Goal: Task Accomplishment & Management: Manage account settings

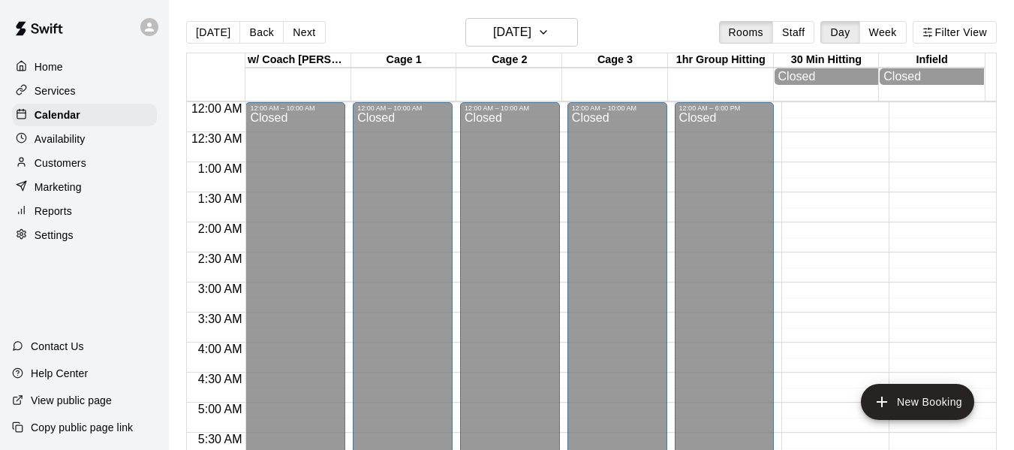
scroll to position [872, 0]
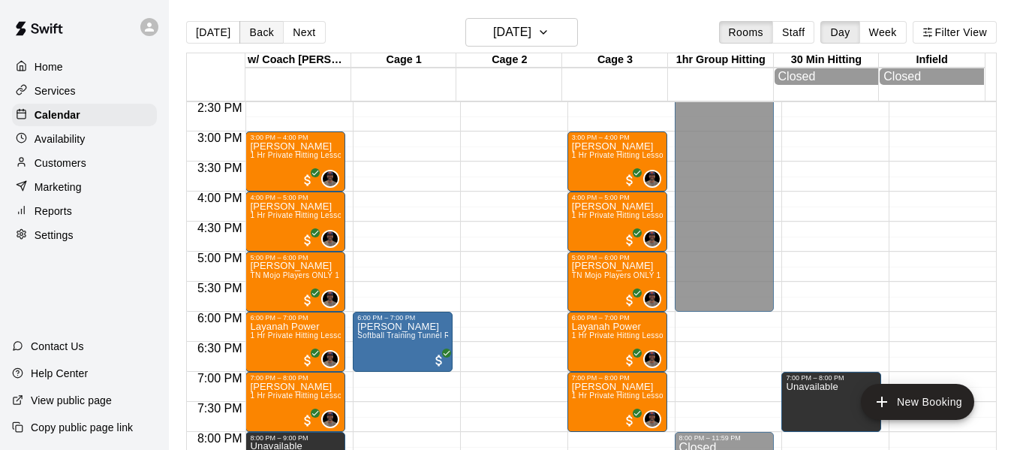
click at [256, 29] on button "Back" at bounding box center [262, 32] width 44 height 23
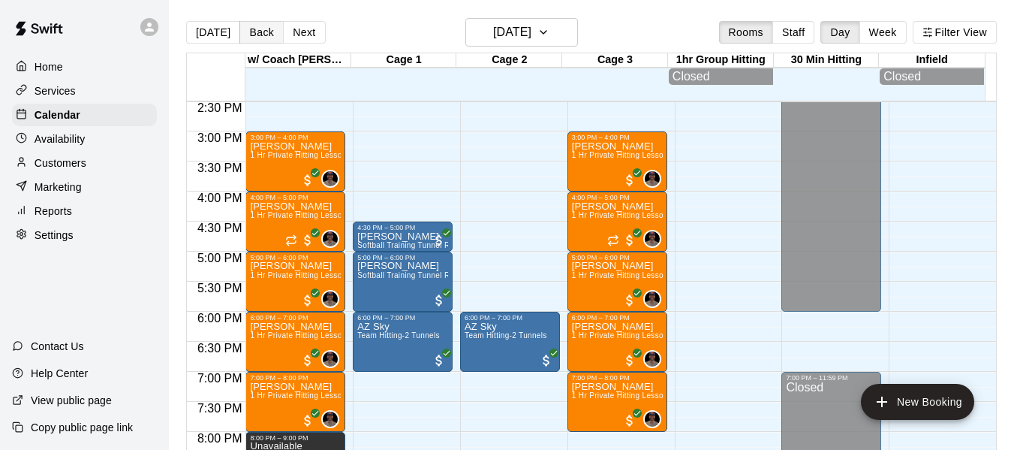
click at [251, 29] on button "Back" at bounding box center [262, 32] width 44 height 23
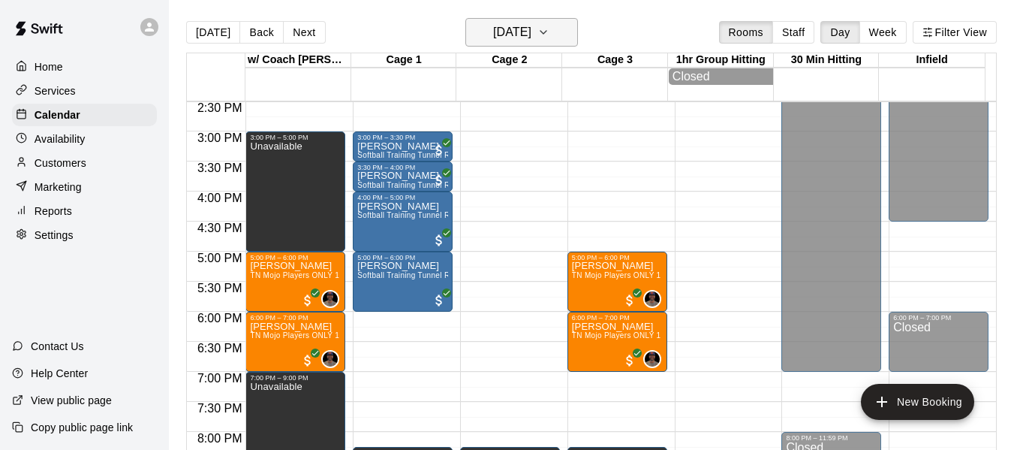
click at [558, 30] on button "[DATE]" at bounding box center [522, 32] width 113 height 29
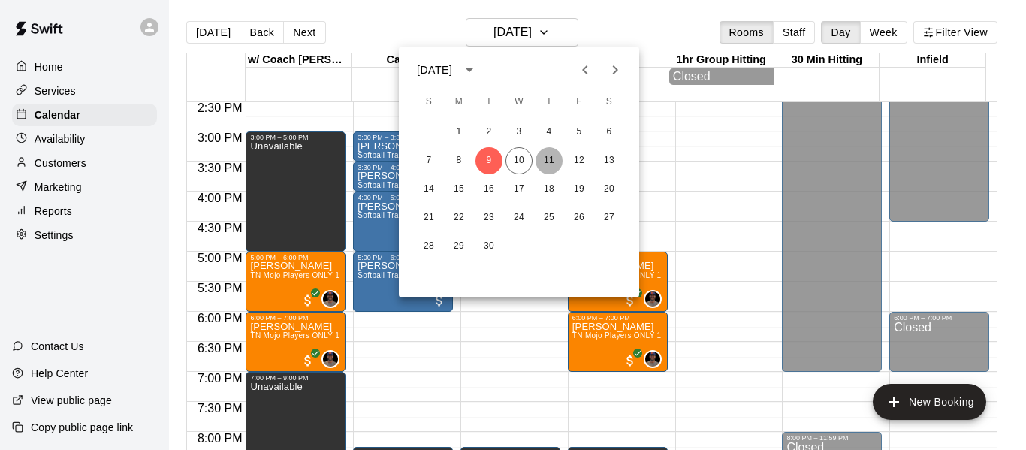
click at [546, 159] on button "11" at bounding box center [548, 160] width 27 height 27
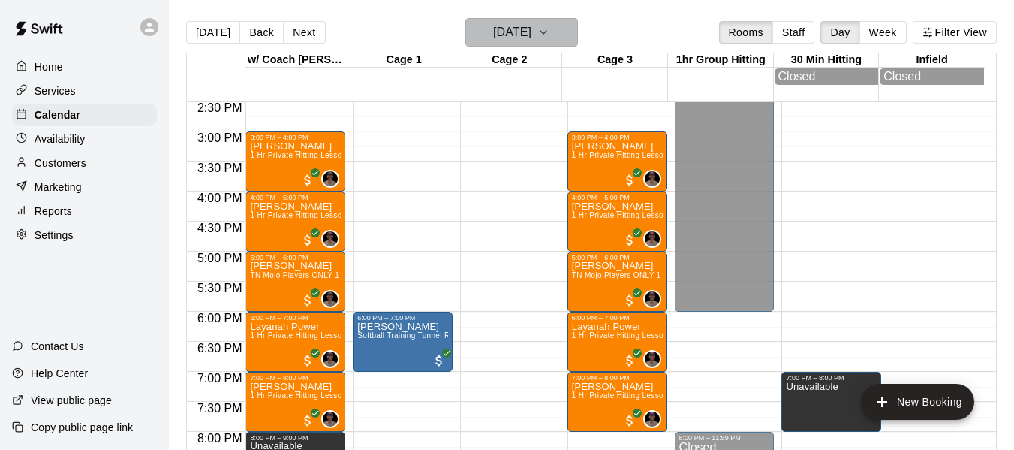
click at [563, 22] on button "[DATE]" at bounding box center [522, 32] width 113 height 29
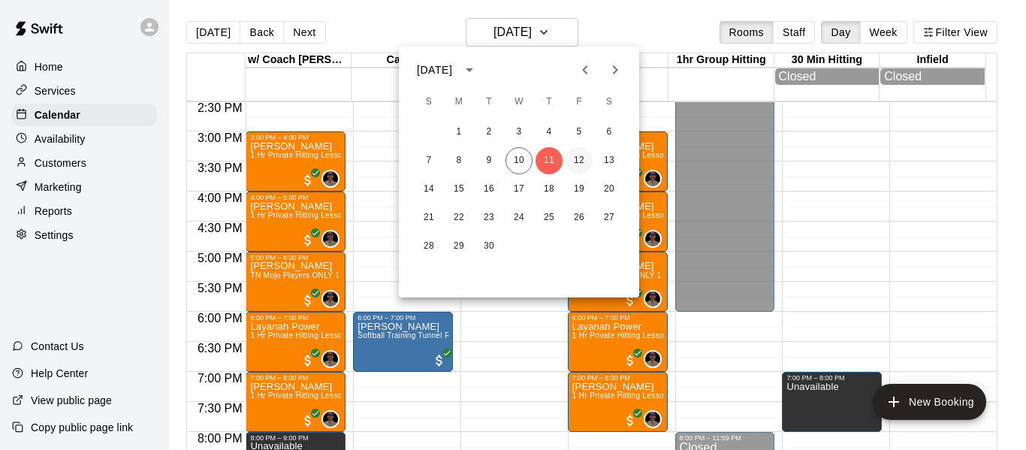
click at [574, 163] on button "12" at bounding box center [578, 160] width 27 height 27
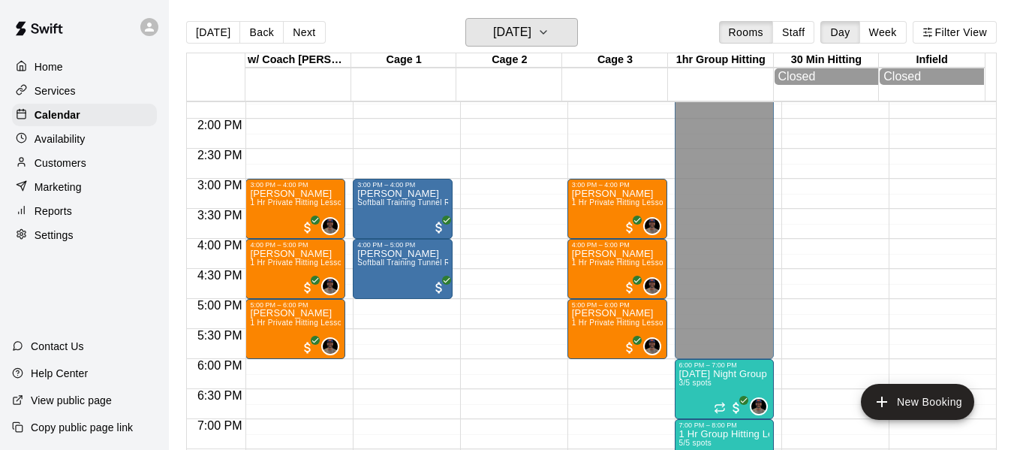
scroll to position [822, 0]
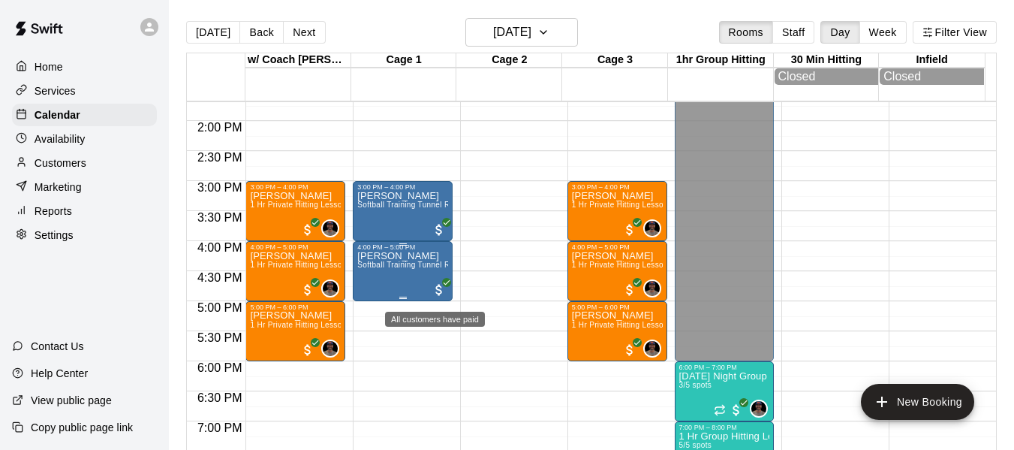
click at [443, 285] on icon "All customers have paid" at bounding box center [446, 282] width 9 height 9
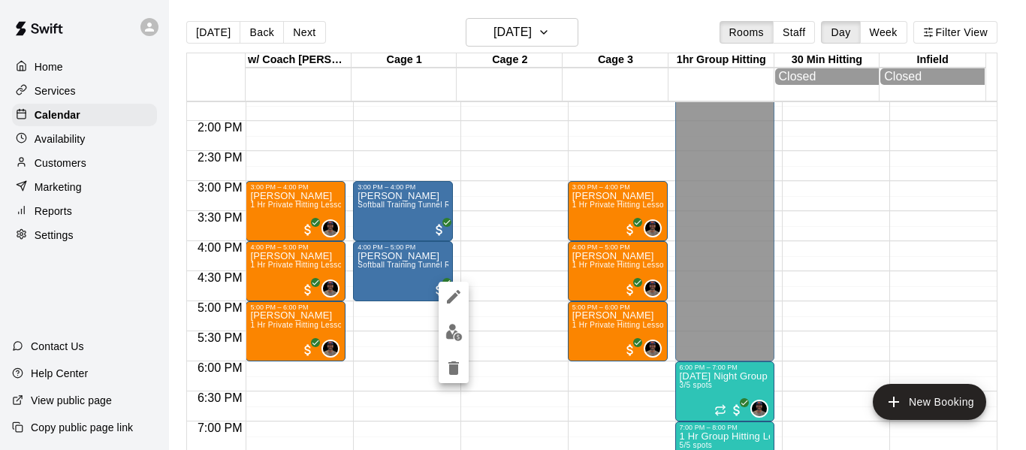
click at [569, 34] on div at bounding box center [513, 225] width 1026 height 450
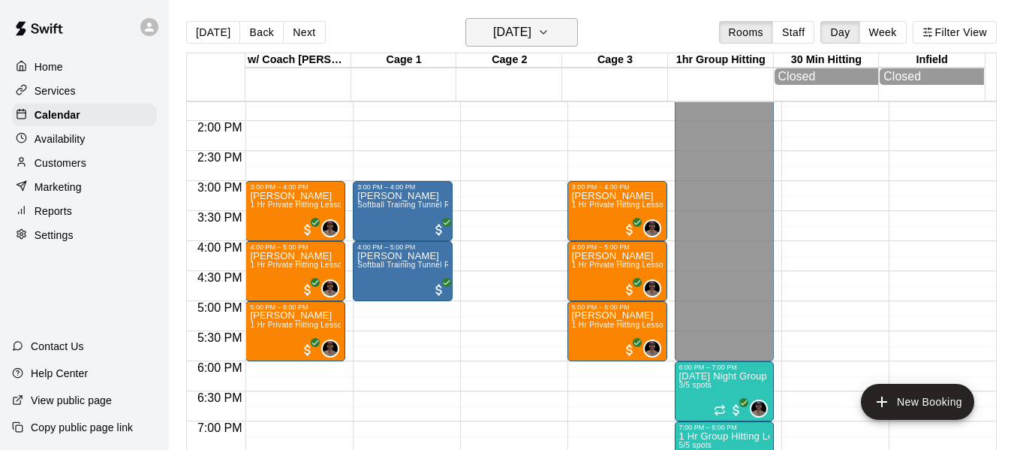
click at [550, 33] on icon "button" at bounding box center [544, 32] width 12 height 18
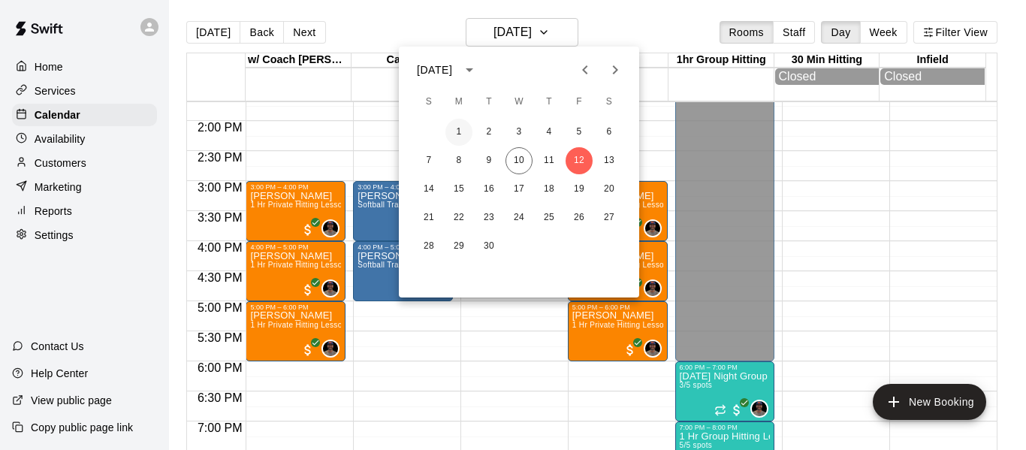
click at [459, 134] on button "1" at bounding box center [458, 132] width 27 height 27
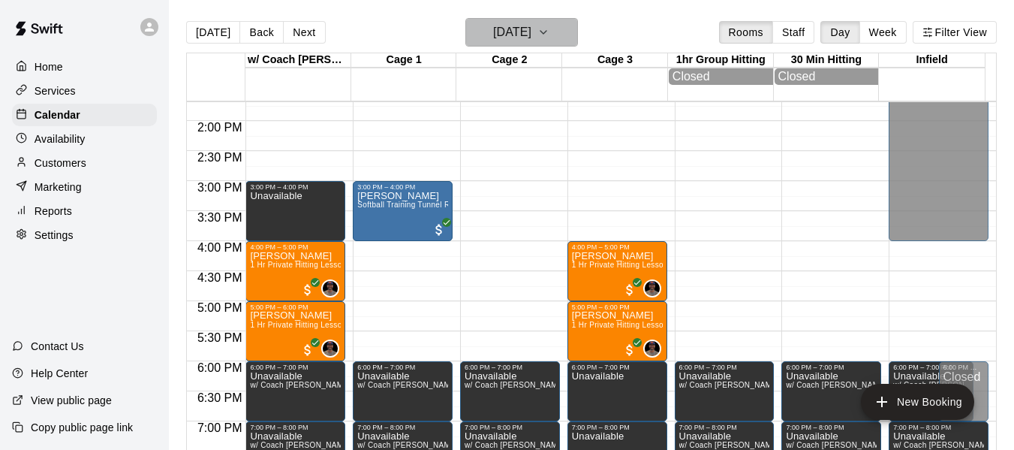
click at [550, 36] on icon "button" at bounding box center [544, 32] width 12 height 18
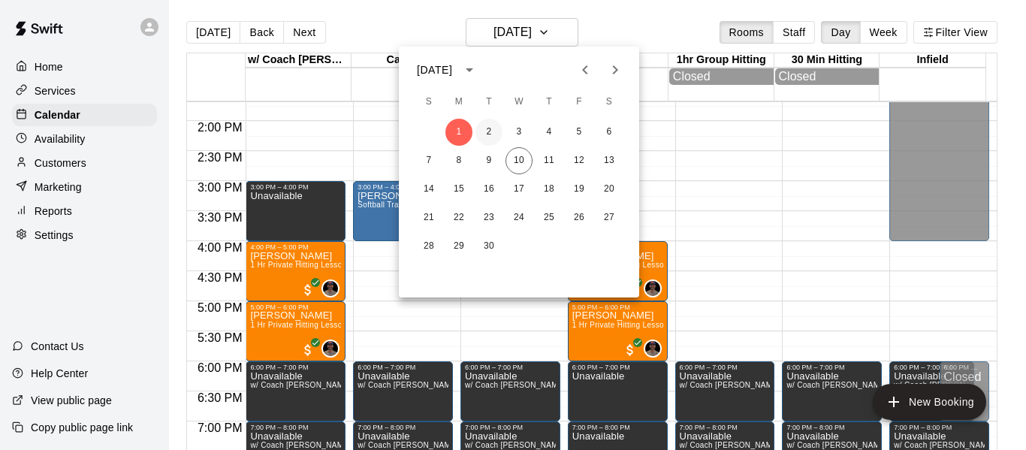
click at [484, 134] on button "2" at bounding box center [488, 132] width 27 height 27
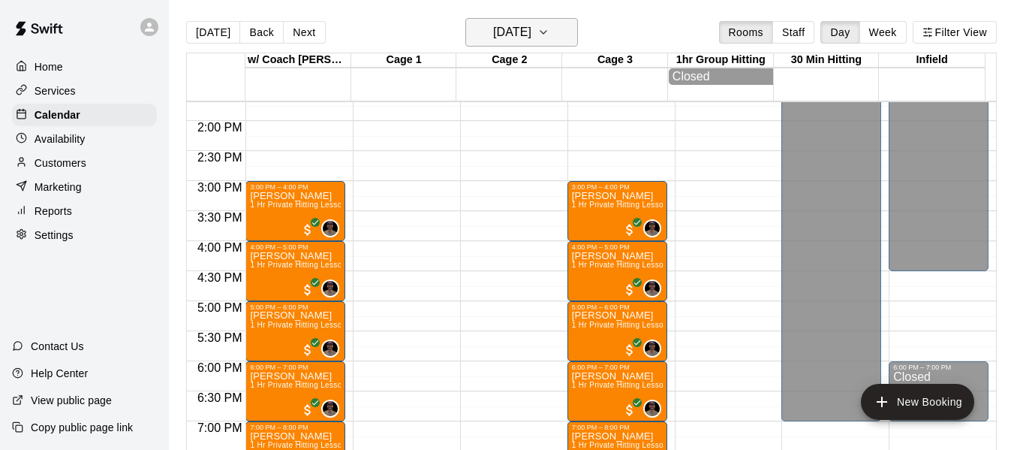
click at [550, 28] on icon "button" at bounding box center [544, 32] width 12 height 18
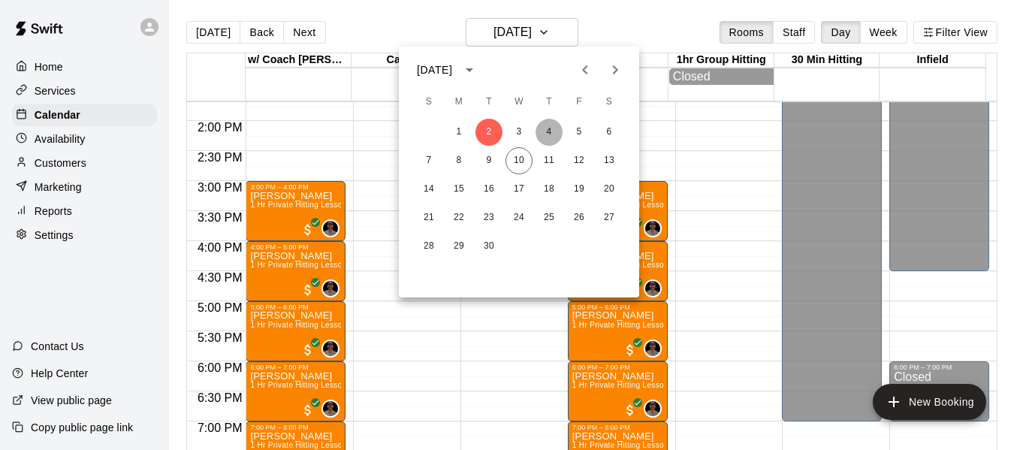
click at [547, 128] on button "4" at bounding box center [548, 132] width 27 height 27
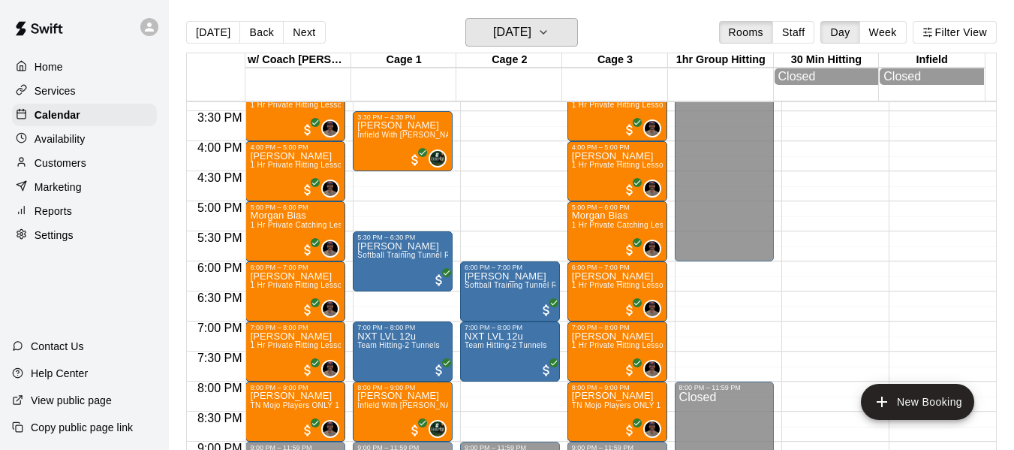
scroll to position [872, 0]
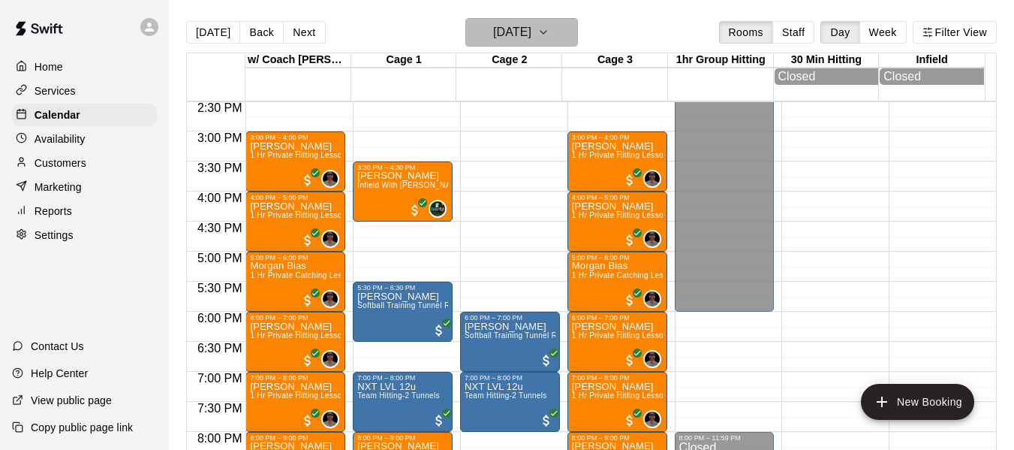
click at [577, 33] on button "[DATE]" at bounding box center [522, 32] width 113 height 29
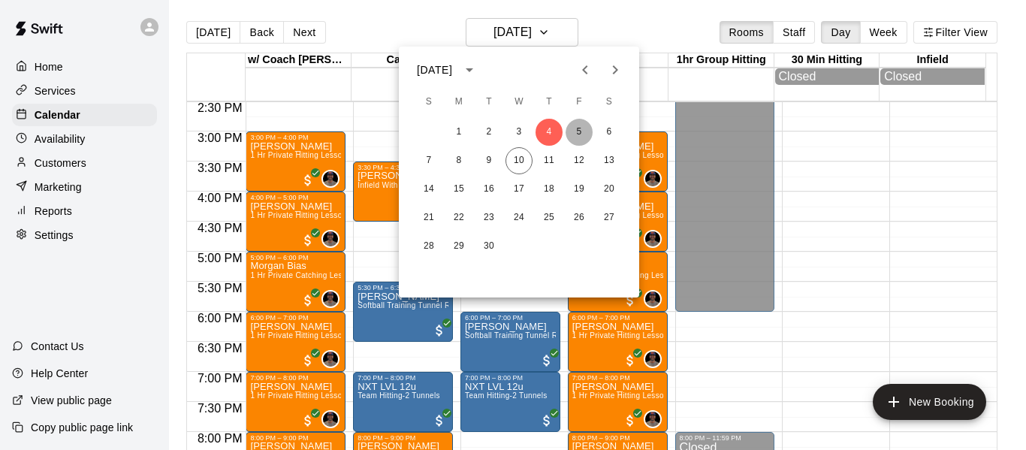
click at [575, 134] on button "5" at bounding box center [578, 132] width 27 height 27
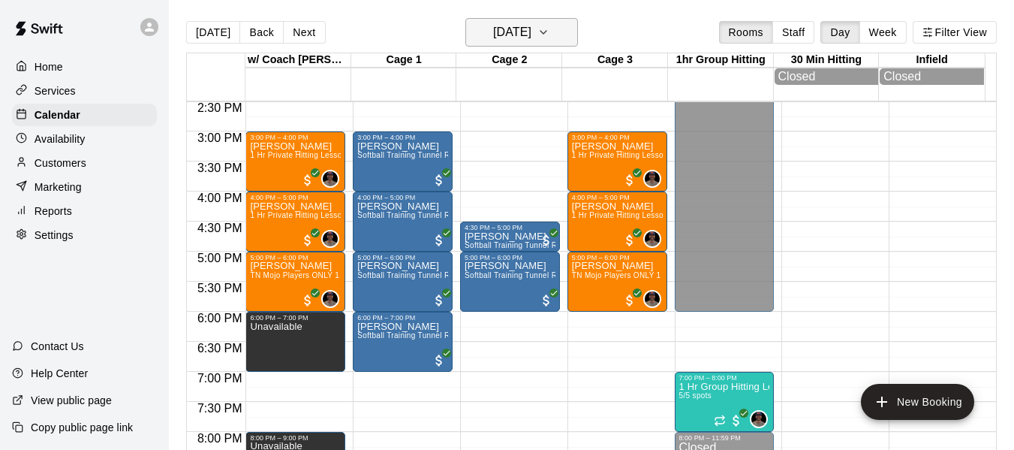
click at [532, 32] on h6 "[DATE]" at bounding box center [512, 32] width 38 height 21
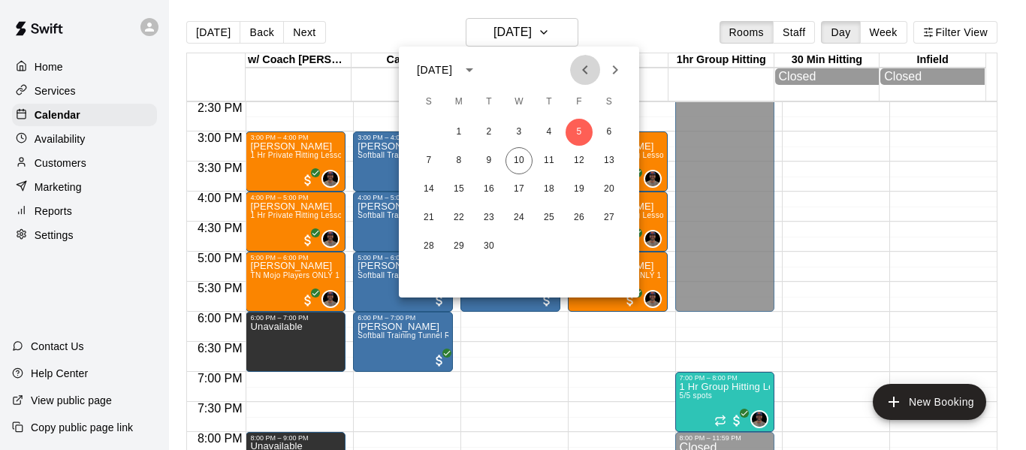
click at [588, 73] on icon "Previous month" at bounding box center [585, 70] width 18 height 18
click at [463, 242] on button "25" at bounding box center [458, 246] width 27 height 27
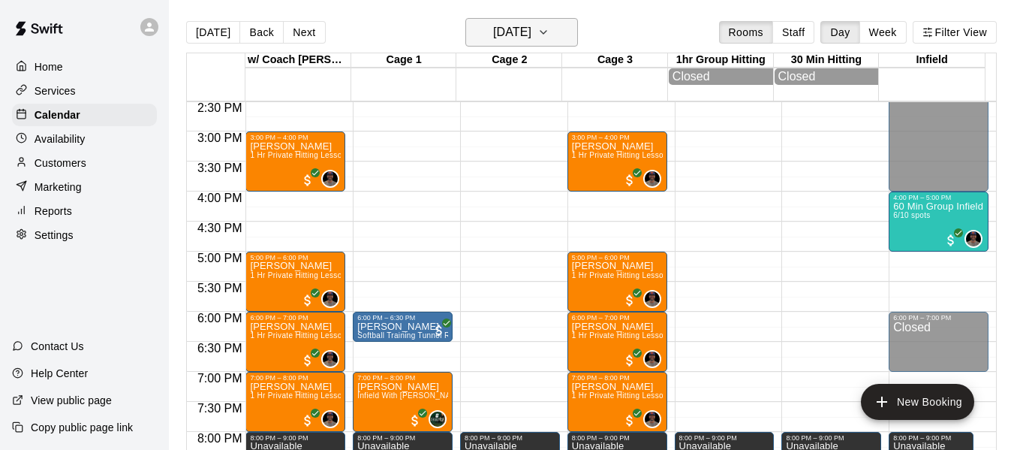
click at [572, 32] on button "[DATE]" at bounding box center [522, 32] width 113 height 29
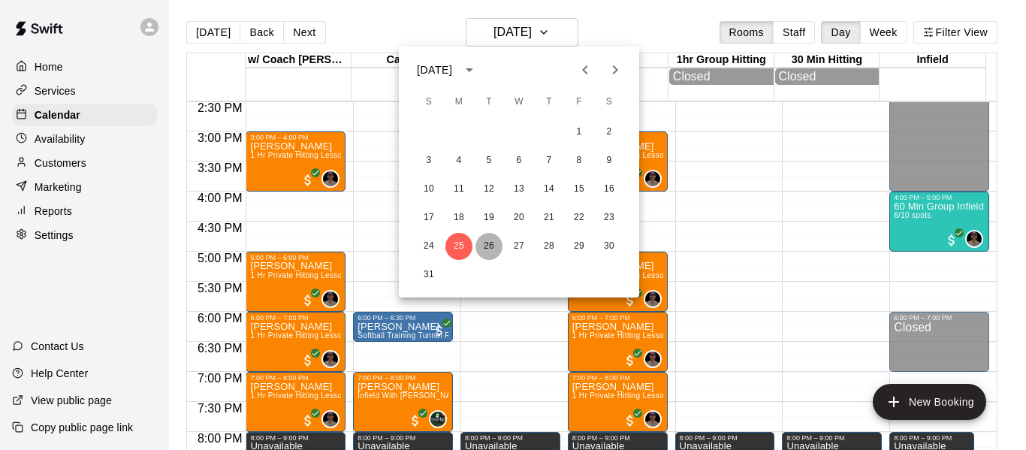
click at [491, 250] on button "26" at bounding box center [488, 246] width 27 height 27
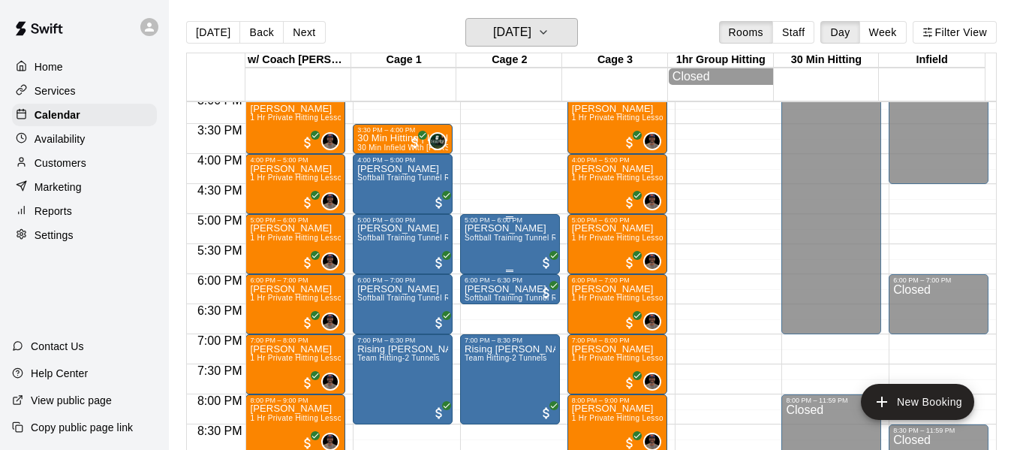
scroll to position [922, 0]
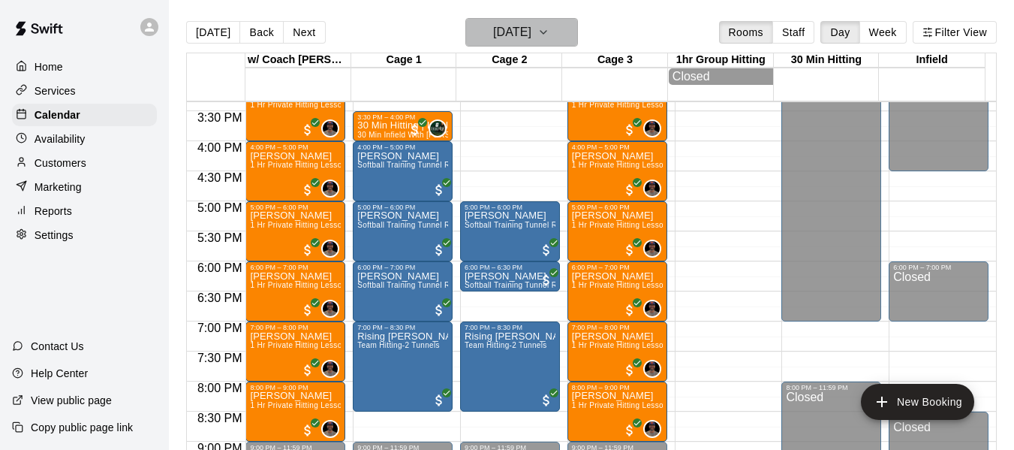
click at [561, 20] on button "[DATE]" at bounding box center [522, 32] width 113 height 29
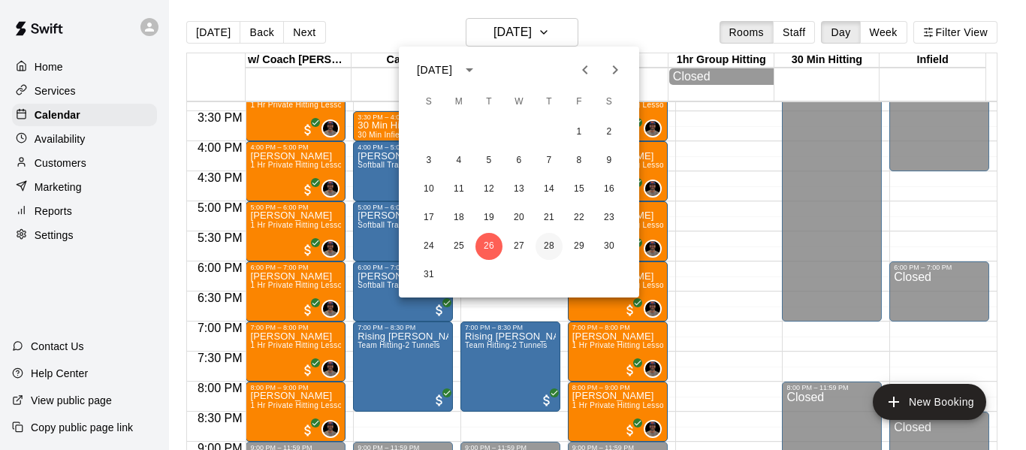
click at [553, 247] on button "28" at bounding box center [548, 246] width 27 height 27
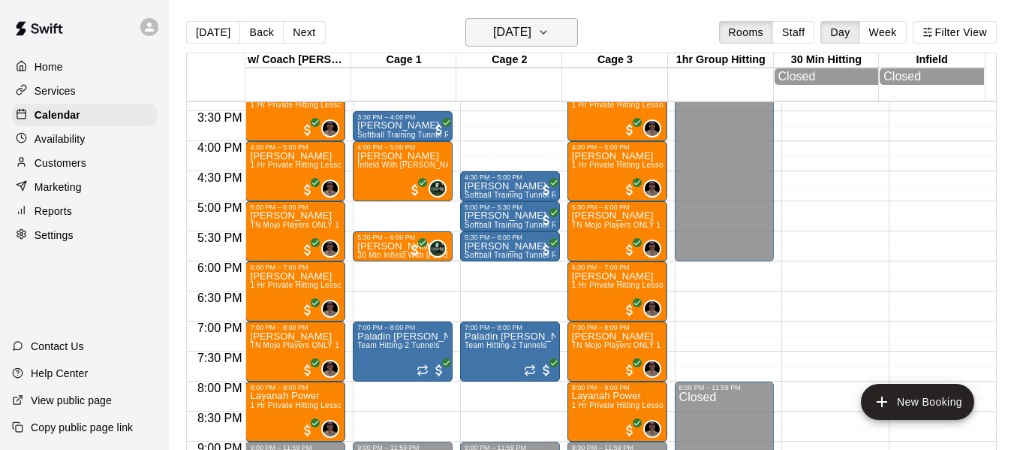
click at [550, 27] on icon "button" at bounding box center [544, 32] width 12 height 18
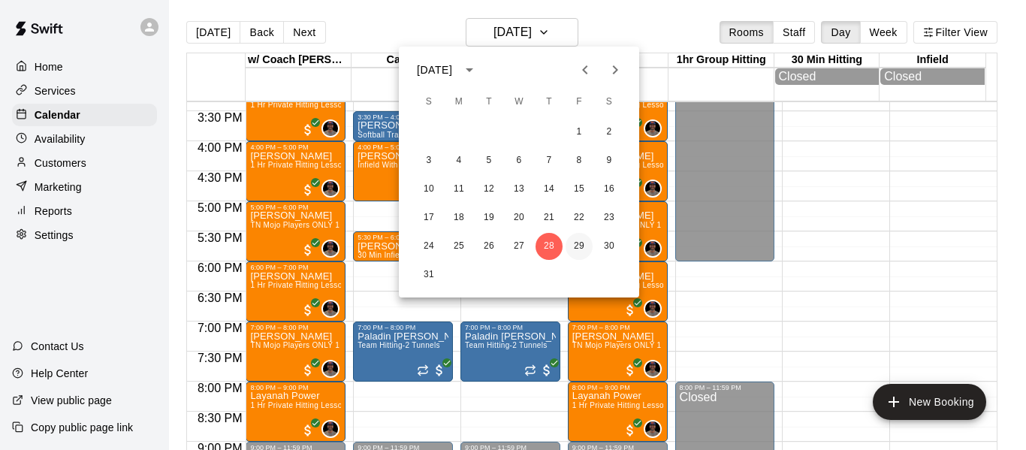
click at [577, 249] on button "29" at bounding box center [578, 246] width 27 height 27
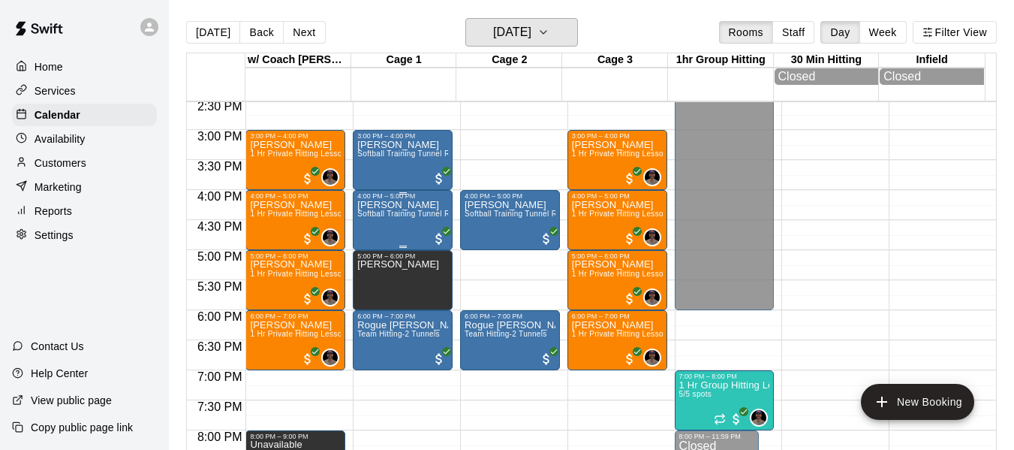
scroll to position [872, 0]
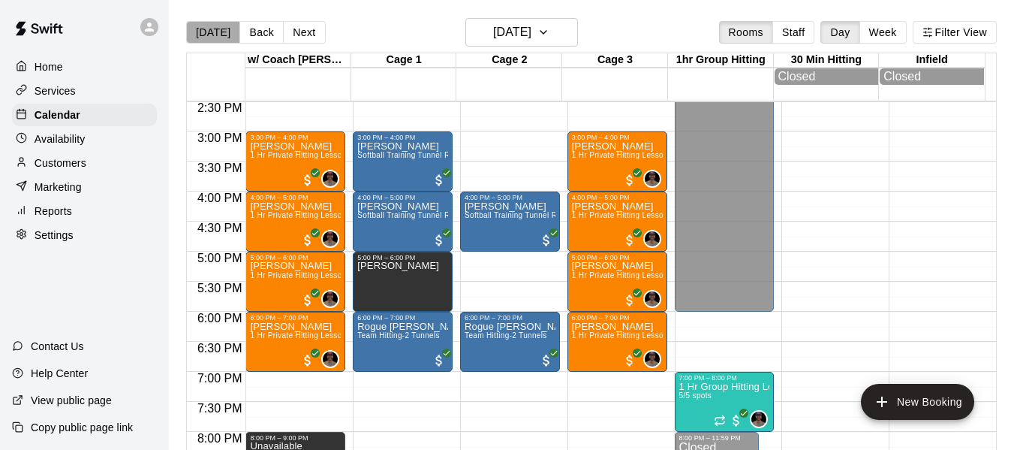
click at [212, 34] on button "[DATE]" at bounding box center [213, 32] width 54 height 23
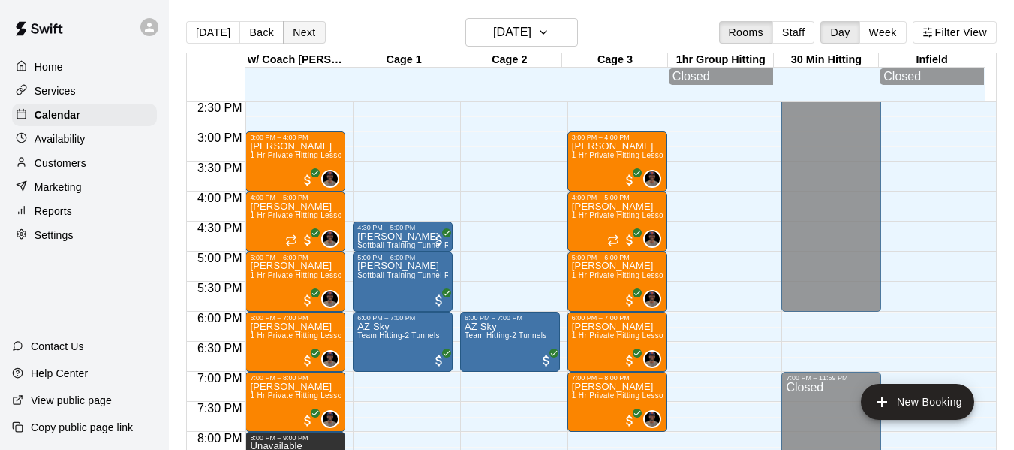
click at [312, 33] on button "Next" at bounding box center [304, 32] width 42 height 23
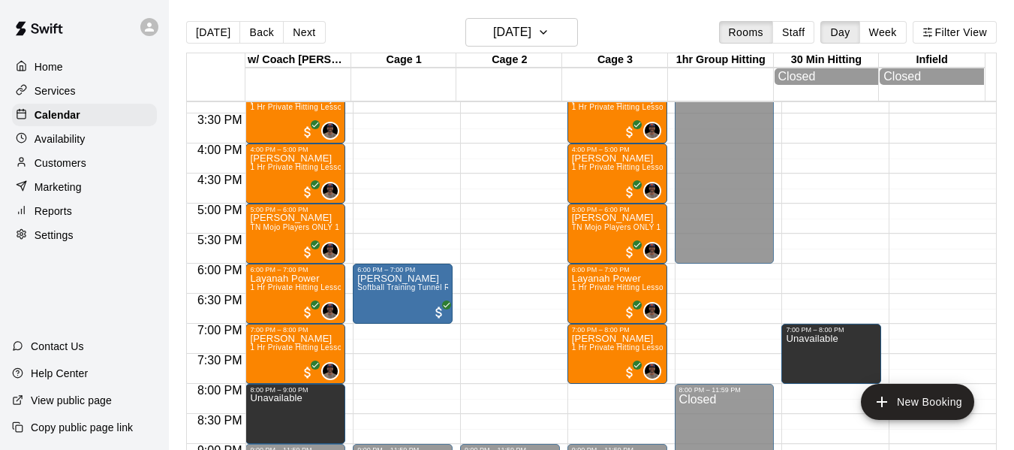
scroll to position [922, 0]
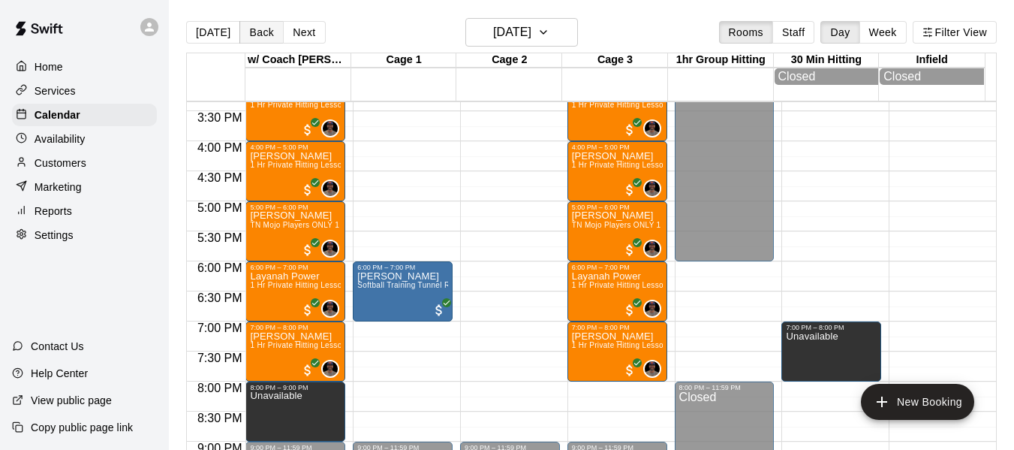
click at [262, 26] on button "Back" at bounding box center [262, 32] width 44 height 23
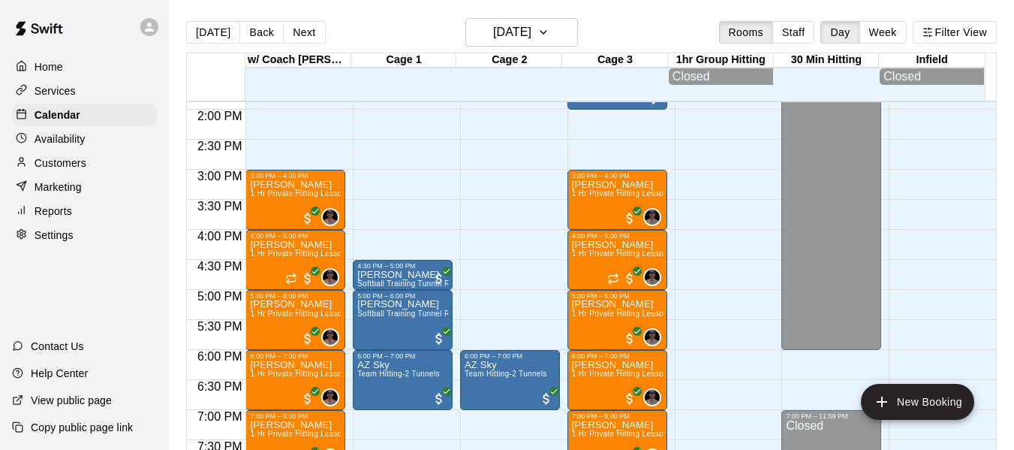
scroll to position [822, 0]
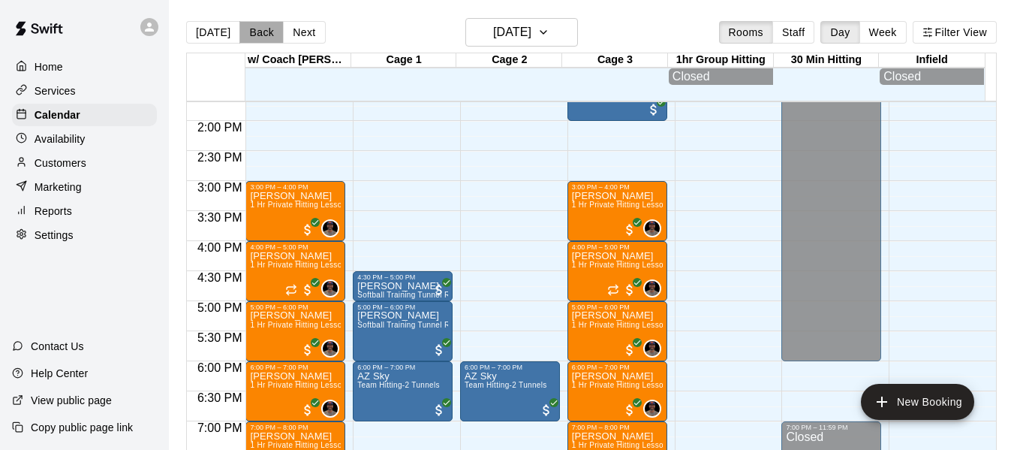
click at [263, 38] on button "Back" at bounding box center [262, 32] width 44 height 23
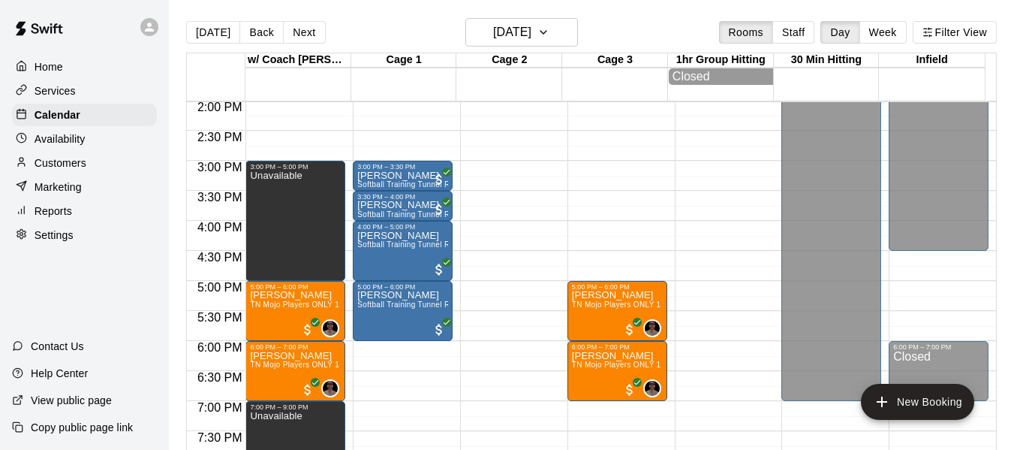
scroll to position [847, 0]
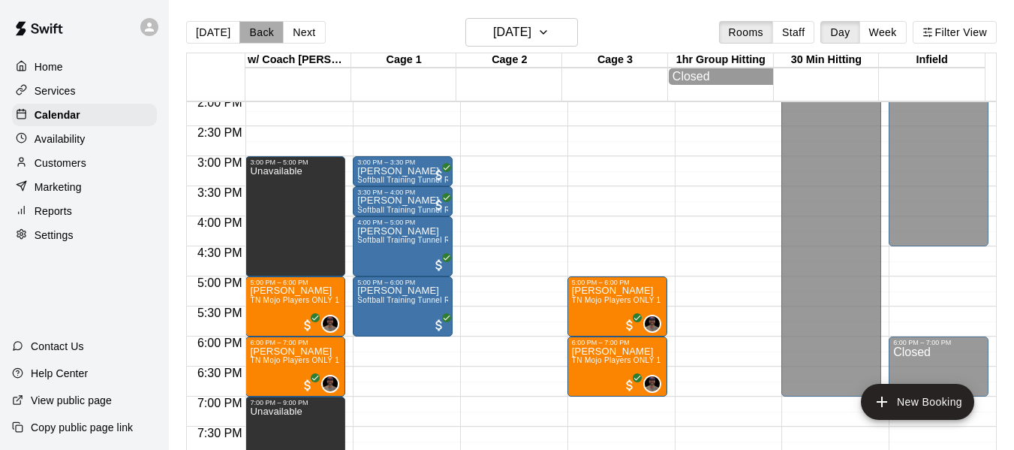
click at [263, 35] on button "Back" at bounding box center [262, 32] width 44 height 23
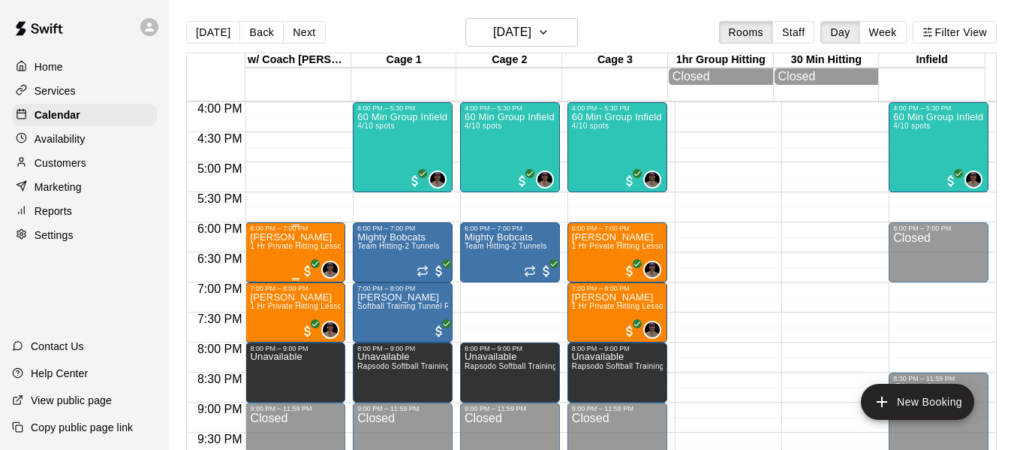
scroll to position [972, 0]
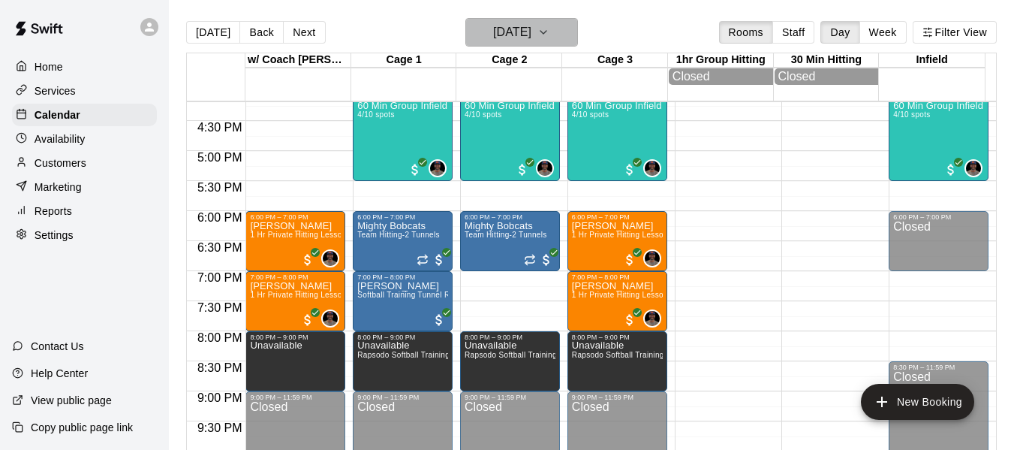
click at [550, 27] on icon "button" at bounding box center [544, 32] width 12 height 18
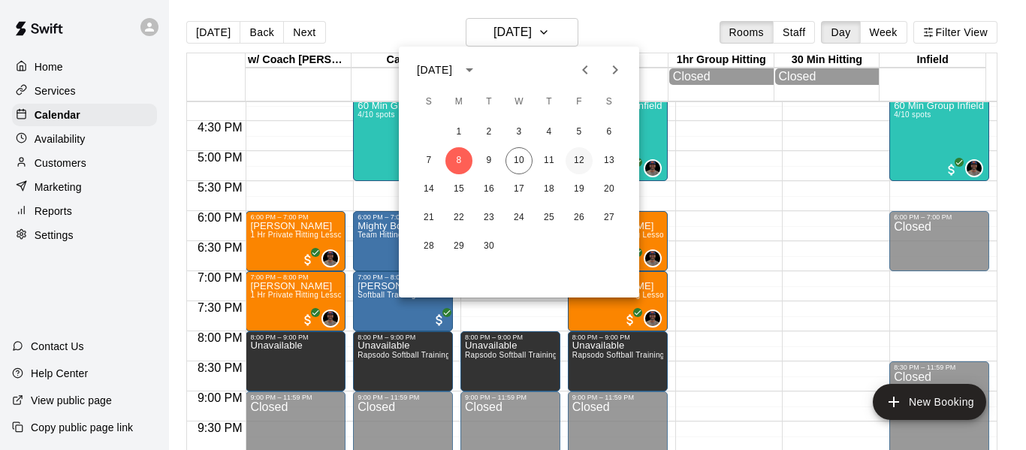
click at [583, 161] on button "12" at bounding box center [578, 160] width 27 height 27
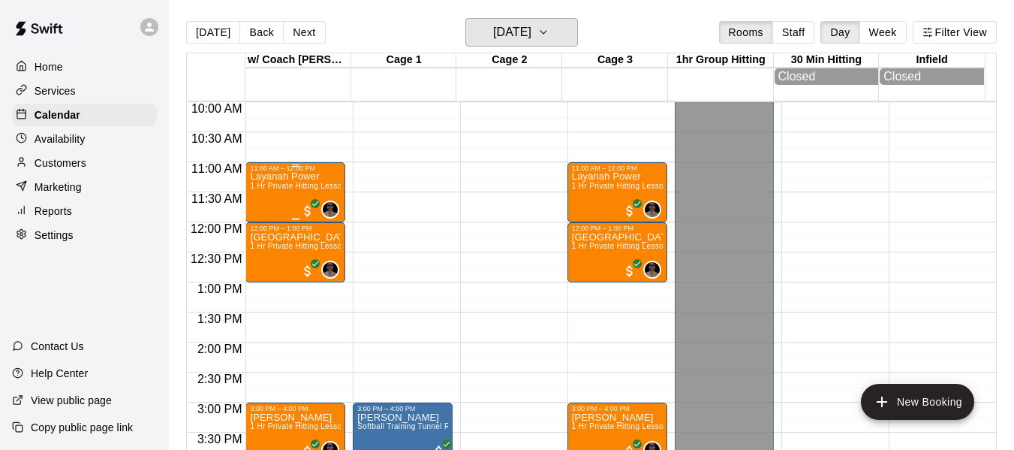
scroll to position [571, 0]
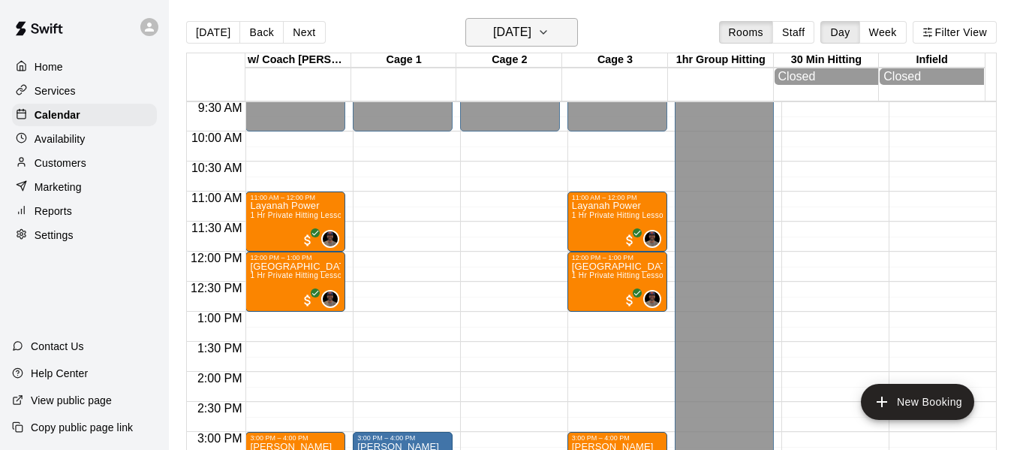
click at [550, 31] on icon "button" at bounding box center [544, 32] width 12 height 18
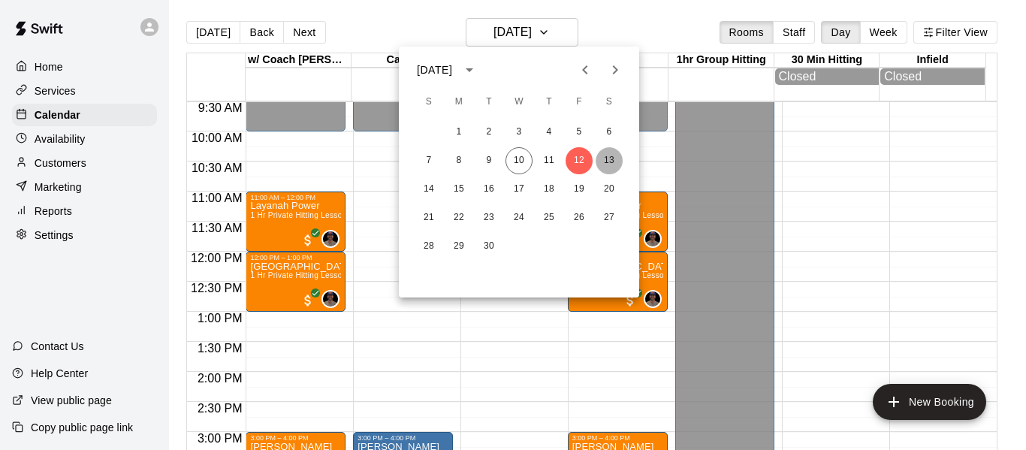
click at [608, 164] on button "13" at bounding box center [608, 160] width 27 height 27
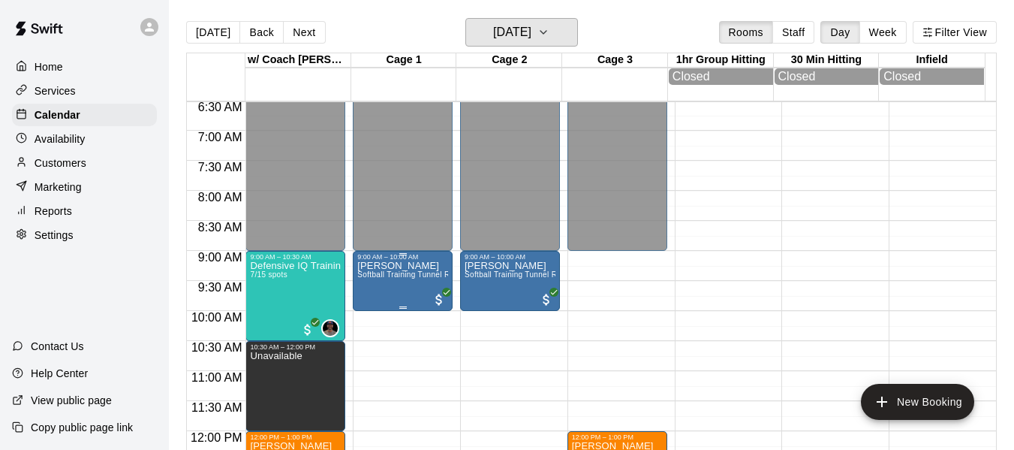
scroll to position [372, 0]
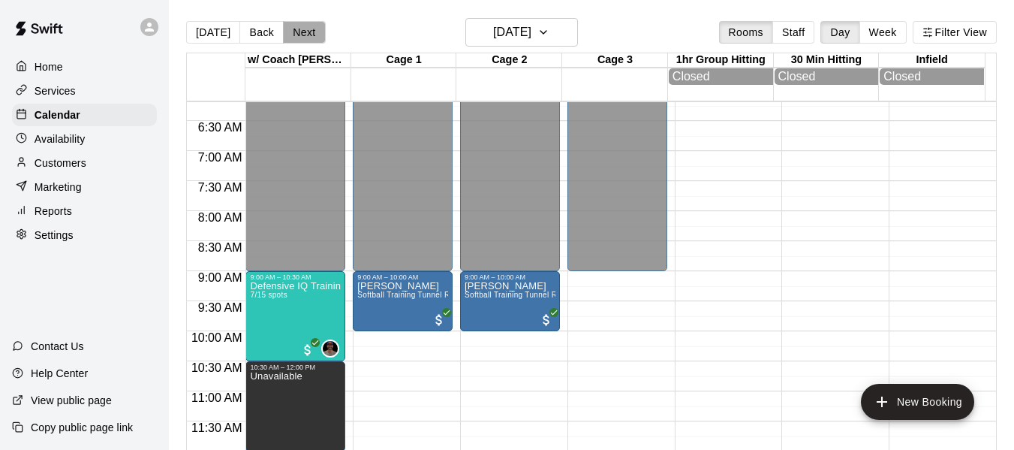
click at [297, 29] on button "Next" at bounding box center [304, 32] width 42 height 23
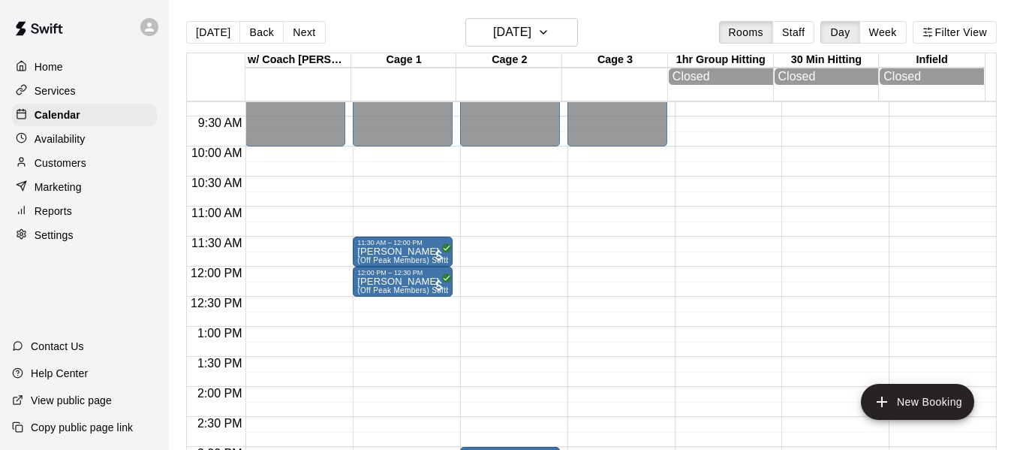
scroll to position [522, 0]
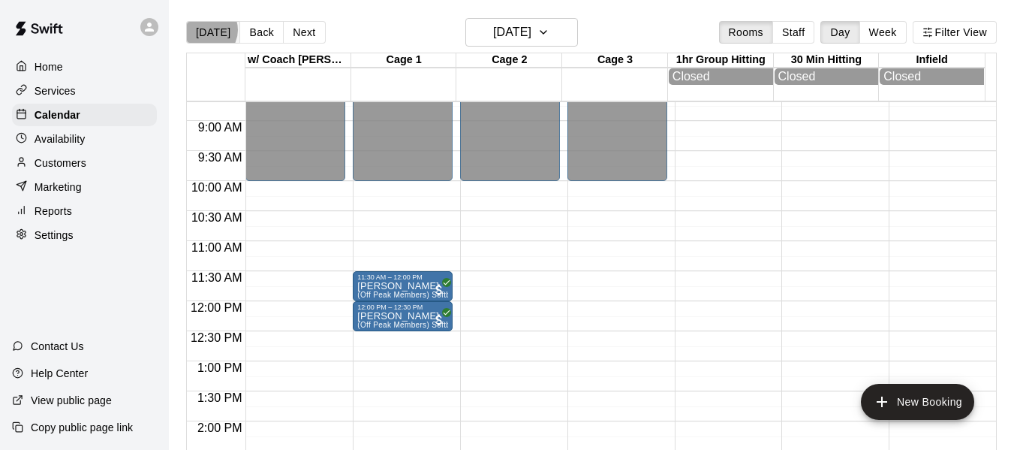
click at [206, 30] on button "[DATE]" at bounding box center [213, 32] width 54 height 23
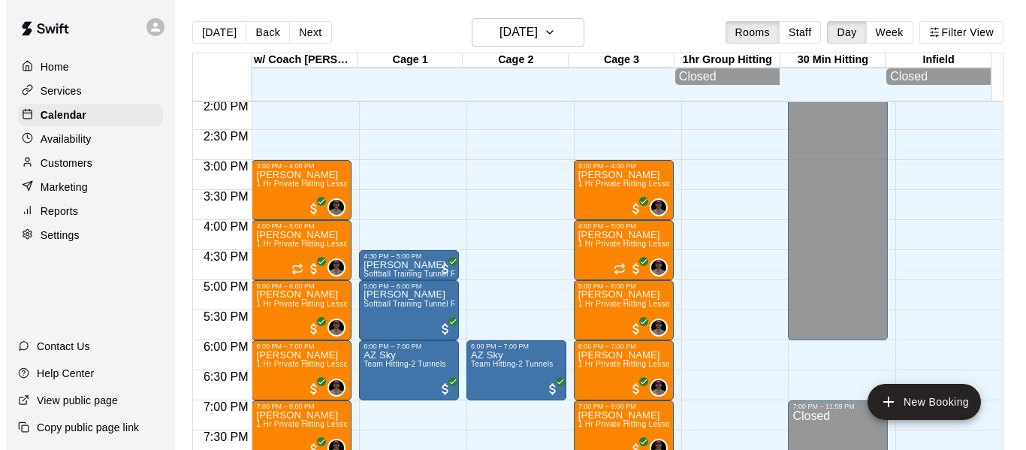
scroll to position [897, 0]
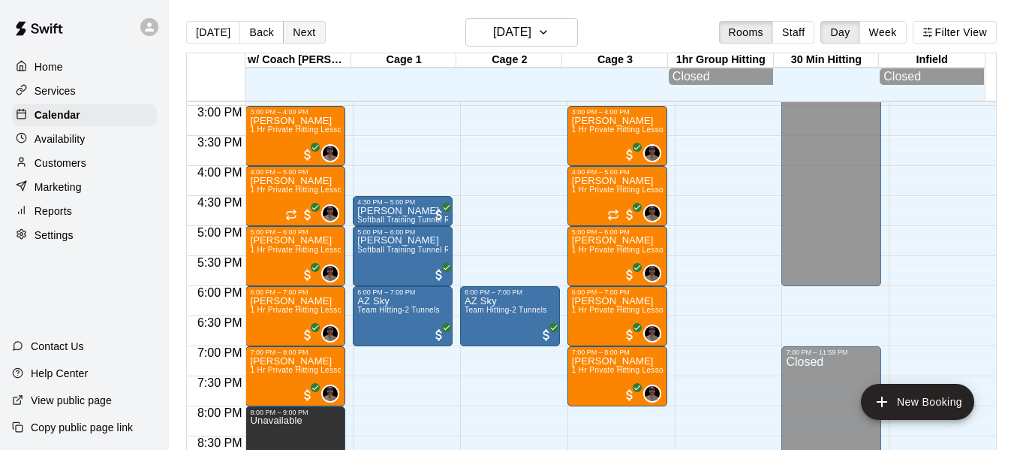
click at [306, 33] on button "Next" at bounding box center [304, 32] width 42 height 23
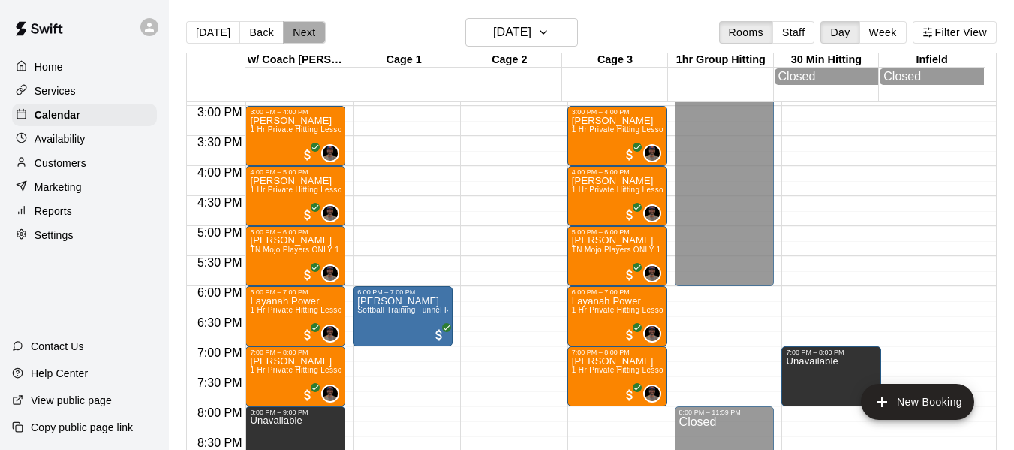
click at [302, 32] on button "Next" at bounding box center [304, 32] width 42 height 23
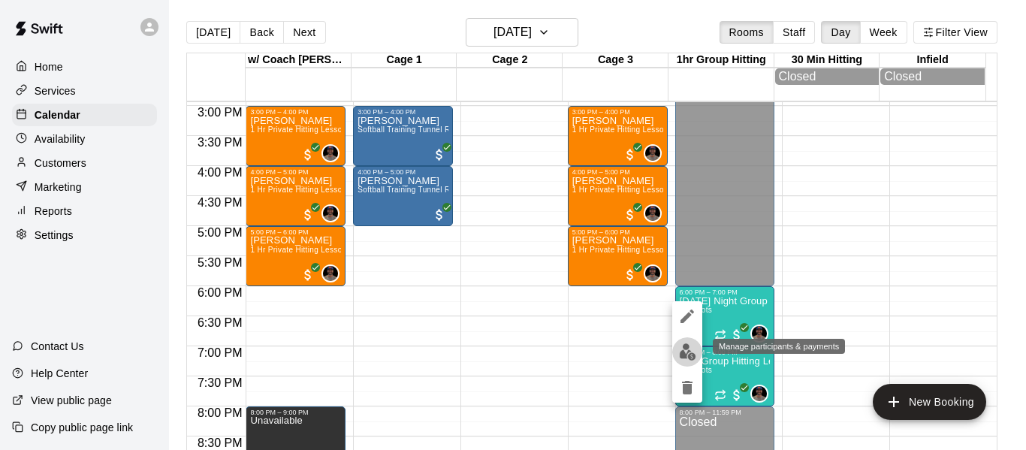
click at [686, 352] on img "edit" at bounding box center [687, 351] width 17 height 17
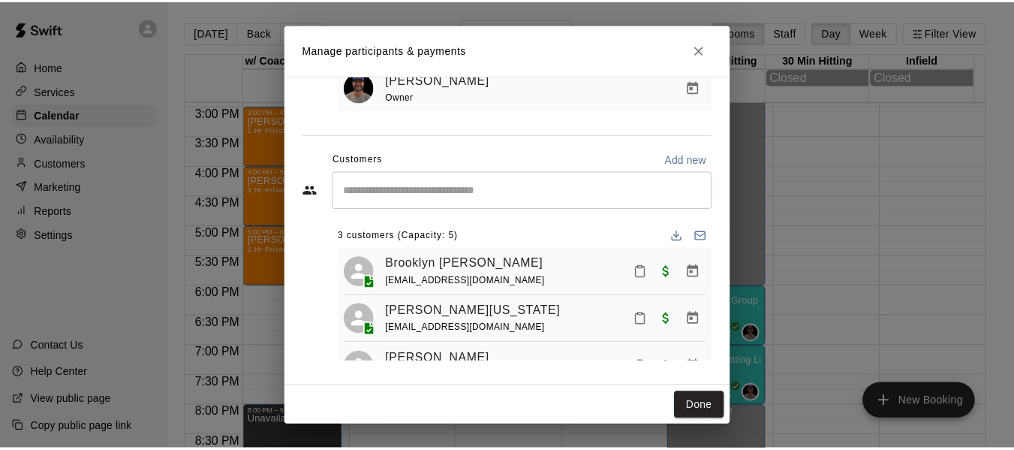
scroll to position [42, 0]
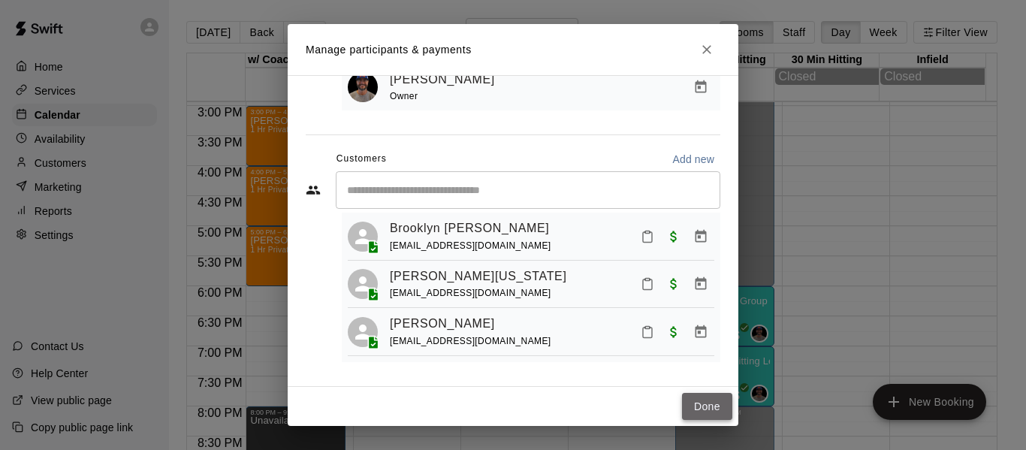
click at [715, 407] on button "Done" at bounding box center [707, 407] width 50 height 28
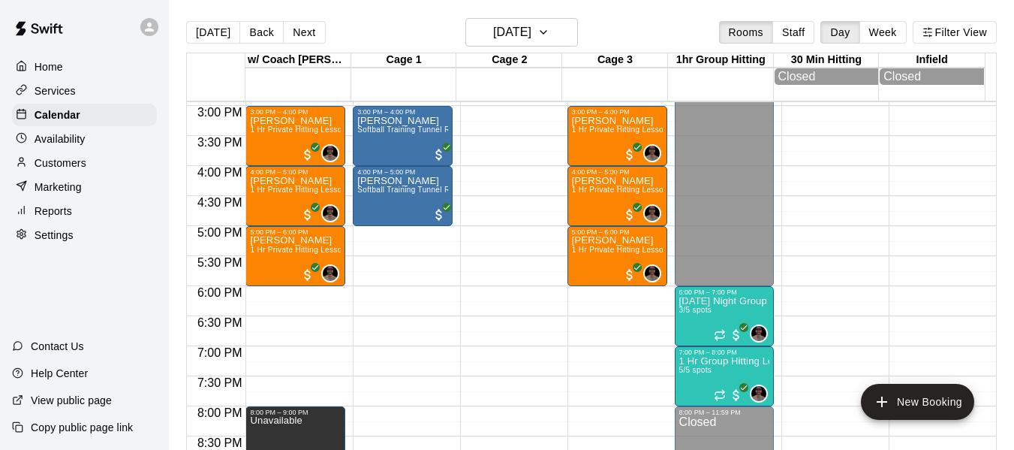
click at [69, 97] on p "Services" at bounding box center [55, 90] width 41 height 15
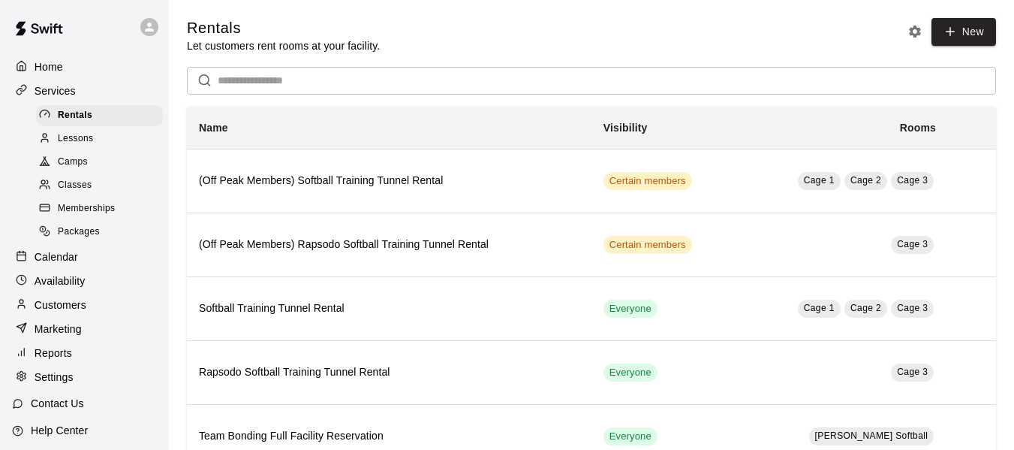
click at [127, 218] on div "Memberships" at bounding box center [99, 208] width 127 height 21
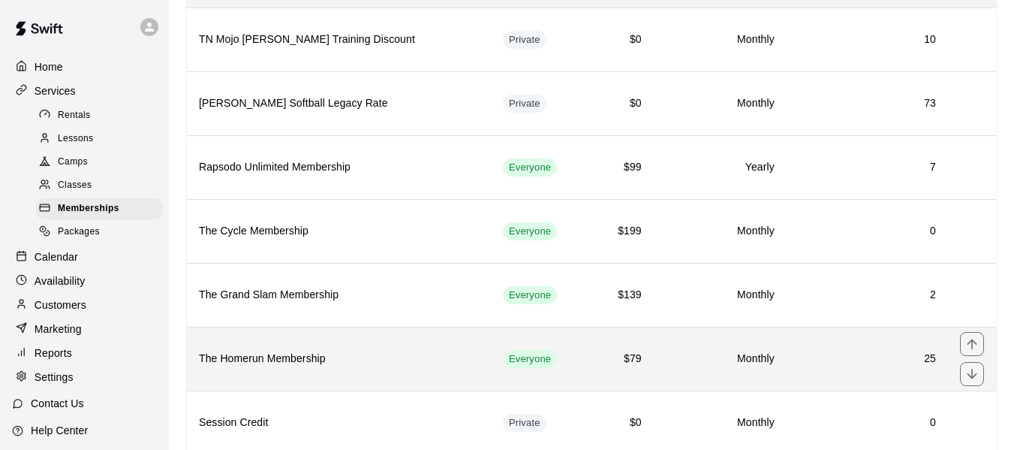
scroll to position [150, 0]
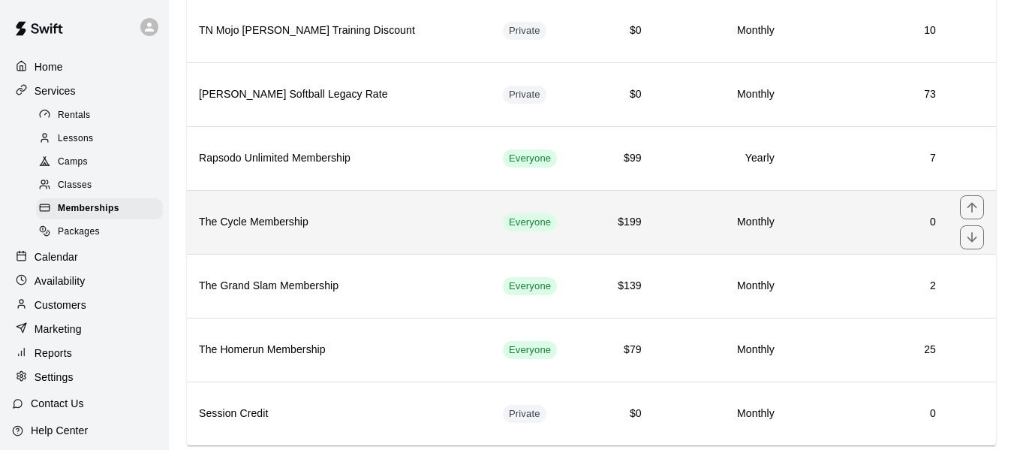
click at [254, 215] on h6 "The Cycle Membership" at bounding box center [339, 222] width 280 height 17
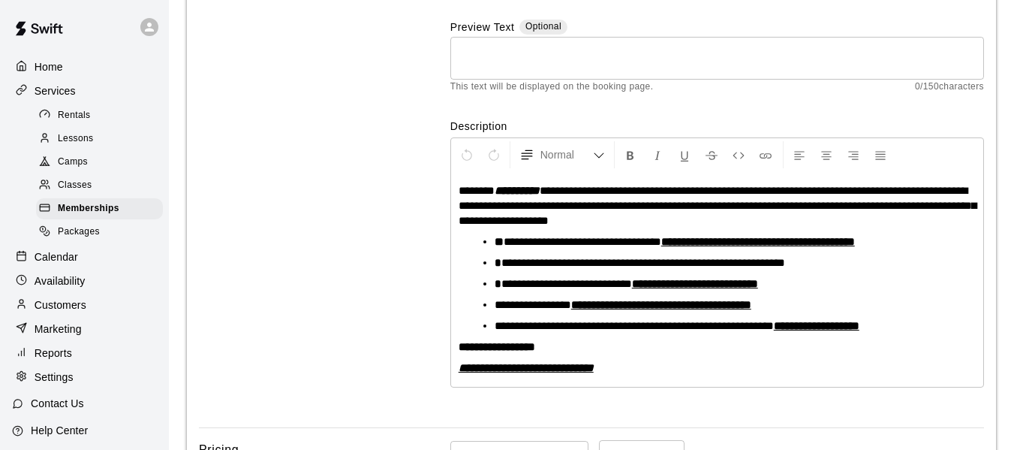
scroll to position [185, 0]
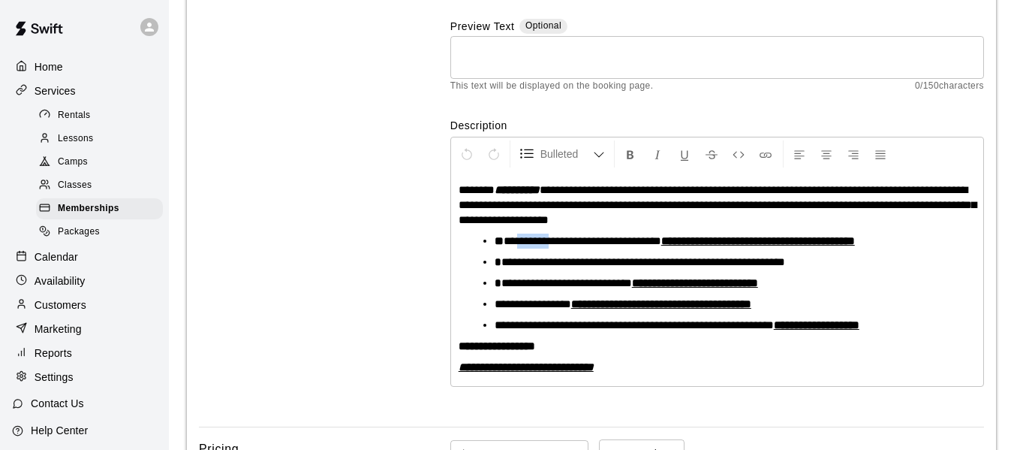
drag, startPoint x: 522, startPoint y: 240, endPoint x: 561, endPoint y: 237, distance: 39.2
click at [561, 237] on span "**********" at bounding box center [583, 240] width 158 height 11
click at [631, 154] on icon "Format Bold" at bounding box center [631, 155] width 14 height 14
click at [900, 300] on li "**********" at bounding box center [723, 304] width 457 height 15
drag, startPoint x: 522, startPoint y: 261, endPoint x: 572, endPoint y: 261, distance: 50.3
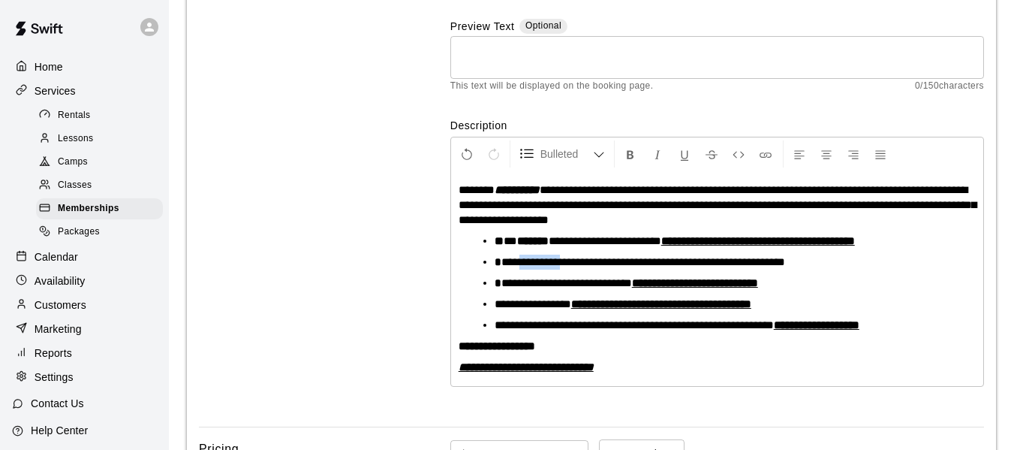
click at [572, 261] on span "**********" at bounding box center [644, 261] width 284 height 11
drag, startPoint x: 553, startPoint y: 264, endPoint x: 852, endPoint y: 278, distance: 299.9
click at [854, 282] on li "**********" at bounding box center [723, 283] width 457 height 15
drag, startPoint x: 575, startPoint y: 260, endPoint x: 522, endPoint y: 264, distance: 53.4
click at [522, 264] on span "**********" at bounding box center [644, 261] width 284 height 11
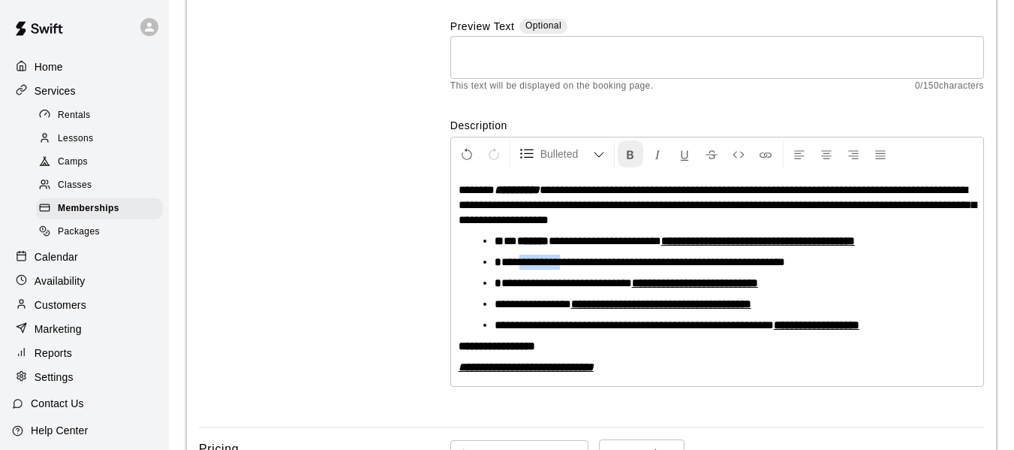
click at [633, 158] on icon "Format Bold" at bounding box center [631, 155] width 14 height 14
click at [714, 352] on p "**********" at bounding box center [717, 346] width 517 height 15
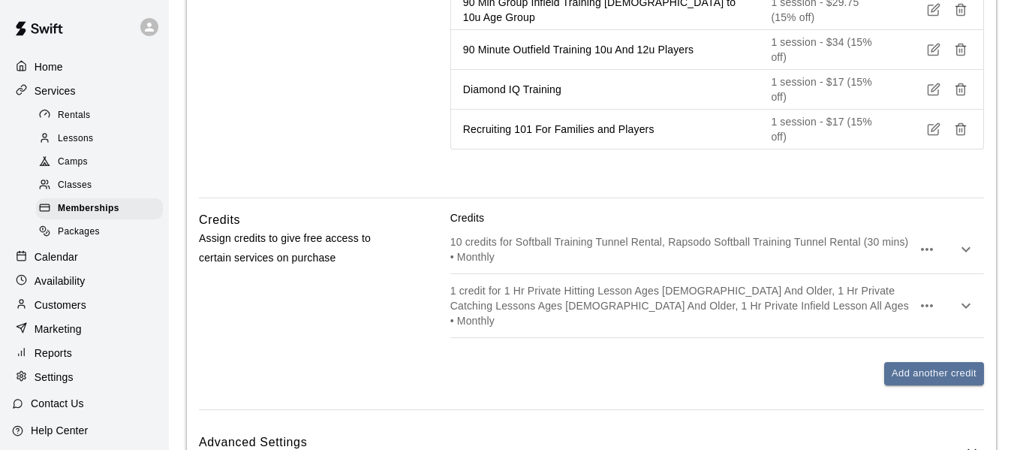
scroll to position [1686, 0]
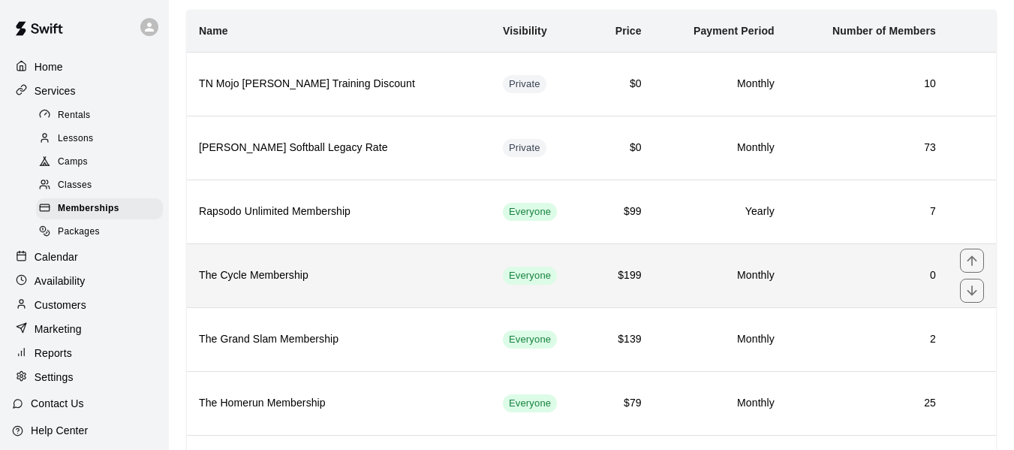
scroll to position [125, 0]
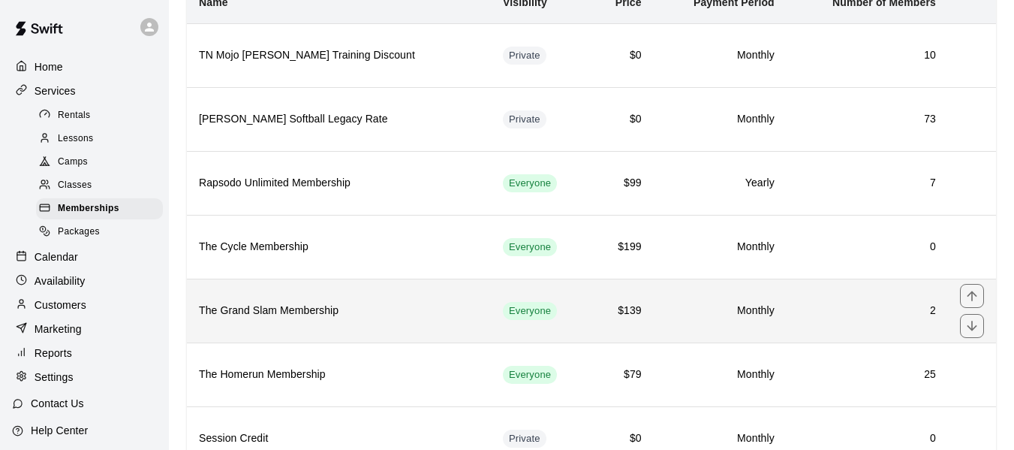
click at [381, 311] on h6 "The Grand Slam Membership" at bounding box center [339, 311] width 280 height 17
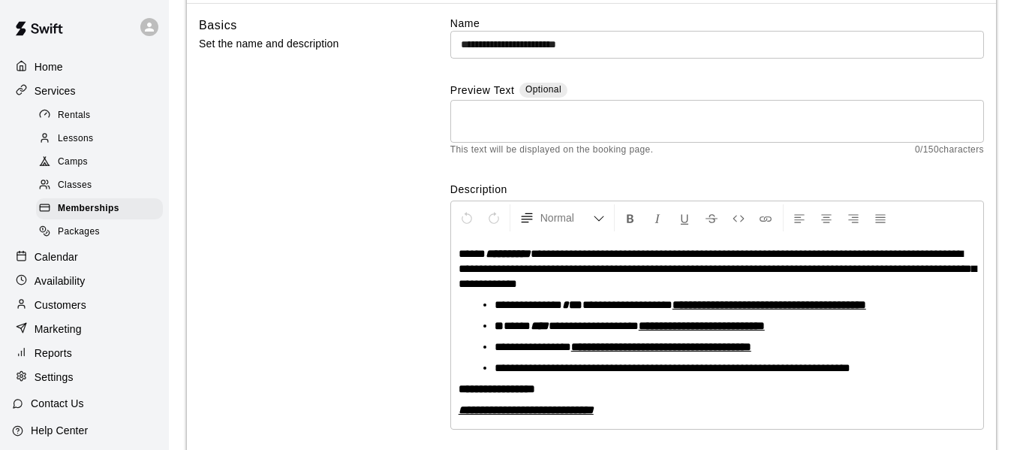
scroll to position [164, 0]
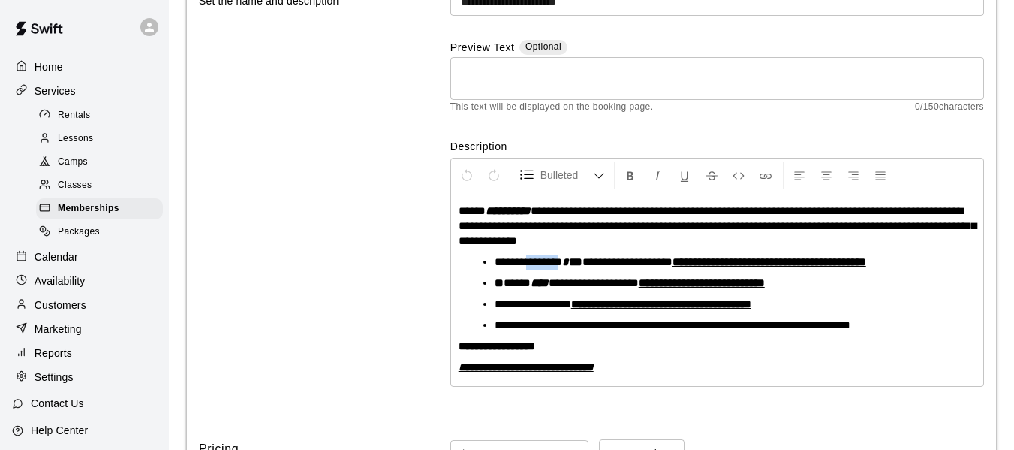
drag, startPoint x: 532, startPoint y: 261, endPoint x: 568, endPoint y: 261, distance: 36.0
click at [562, 261] on span "**********" at bounding box center [529, 261] width 68 height 11
click at [628, 176] on icon "Format Bold" at bounding box center [631, 176] width 14 height 14
drag, startPoint x: 578, startPoint y: 261, endPoint x: 599, endPoint y: 261, distance: 21.0
click at [599, 261] on li "**********" at bounding box center [723, 262] width 457 height 15
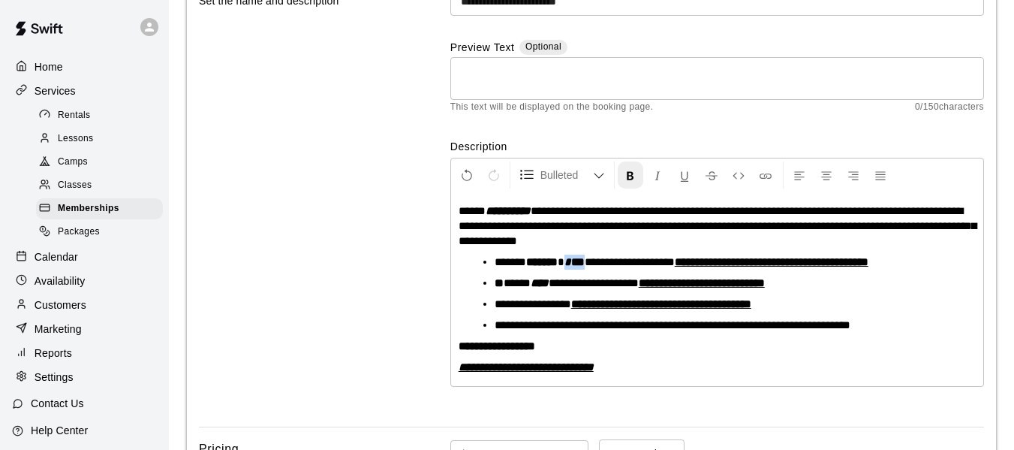
click at [630, 182] on icon "Format Bold" at bounding box center [631, 176] width 14 height 14
click at [655, 179] on icon "Format Italics" at bounding box center [658, 176] width 14 height 14
click at [706, 367] on p "**********" at bounding box center [717, 367] width 517 height 15
drag, startPoint x: 538, startPoint y: 282, endPoint x: 563, endPoint y: 282, distance: 25.5
click at [563, 282] on li "**********" at bounding box center [723, 283] width 457 height 15
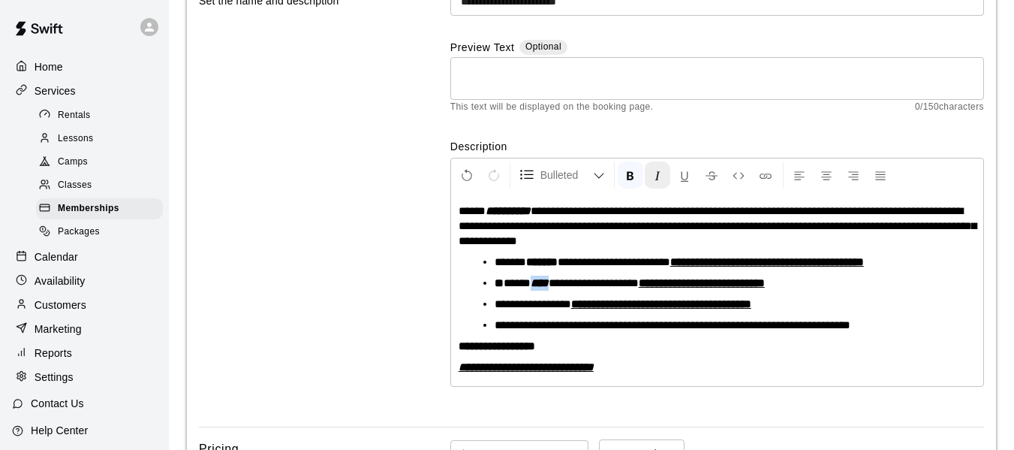
click at [662, 179] on icon "Format Italics" at bounding box center [658, 176] width 14 height 14
click at [705, 363] on p "**********" at bounding box center [717, 367] width 517 height 15
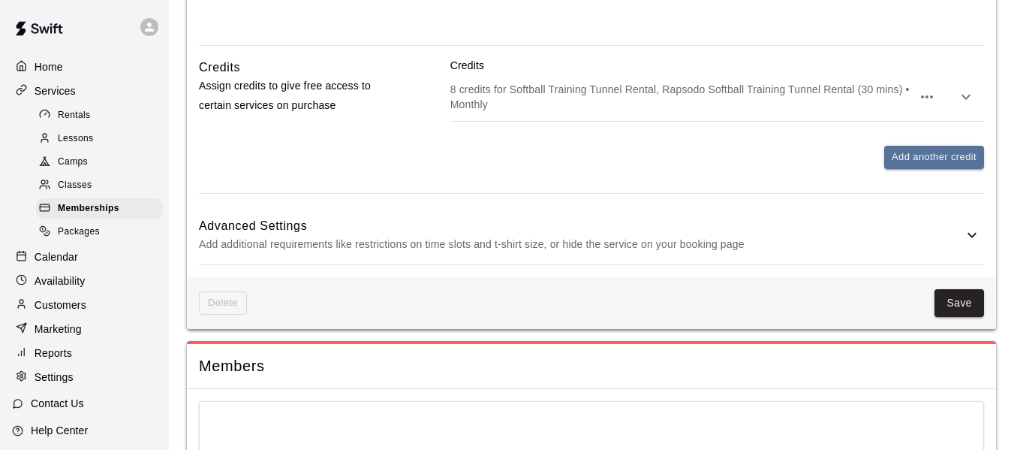
scroll to position [1802, 0]
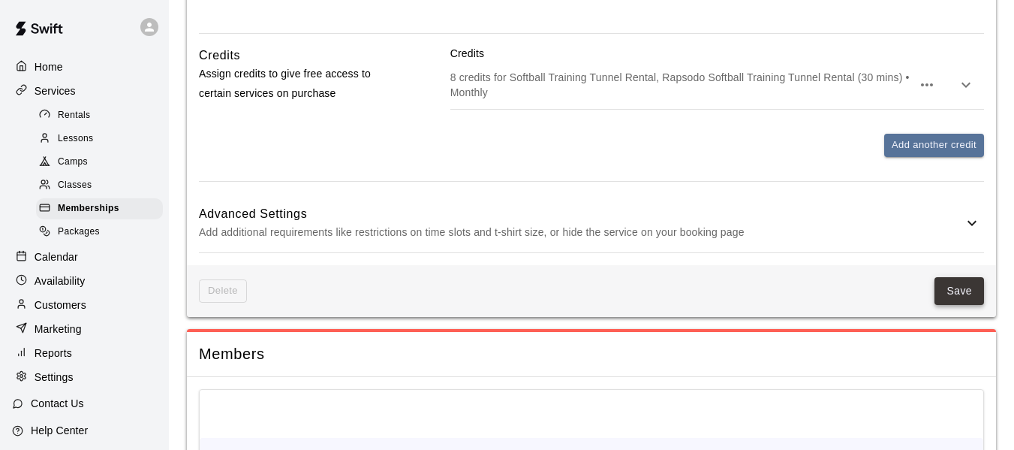
click at [959, 277] on button "Save" at bounding box center [960, 291] width 50 height 28
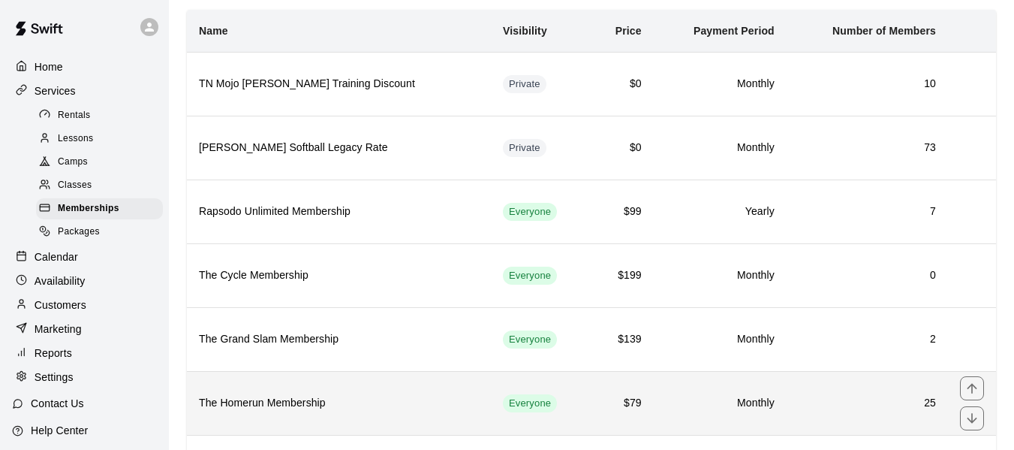
scroll to position [100, 0]
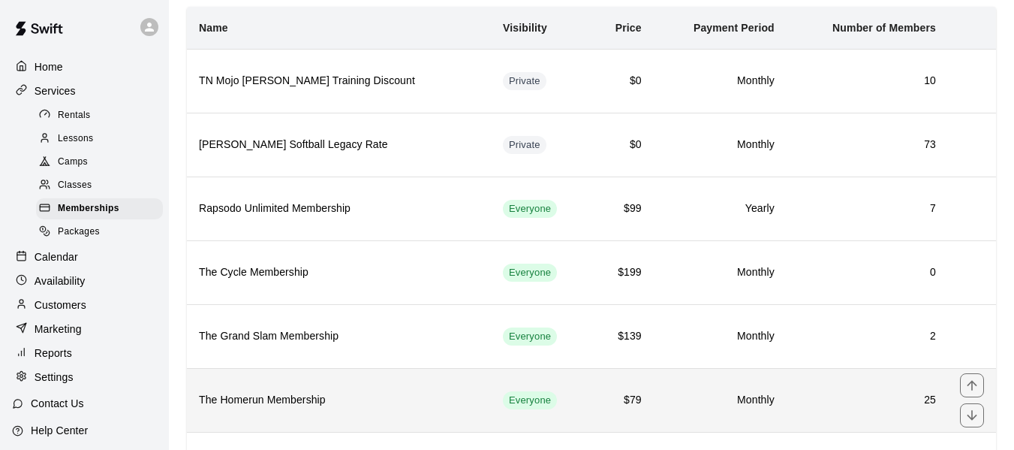
click at [395, 408] on h6 "The Homerun Membership" at bounding box center [339, 400] width 280 height 17
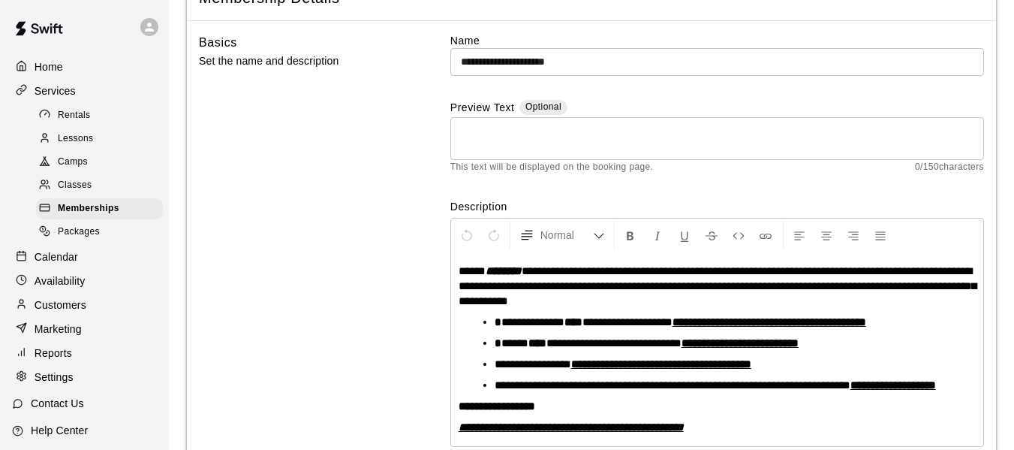
scroll to position [129, 0]
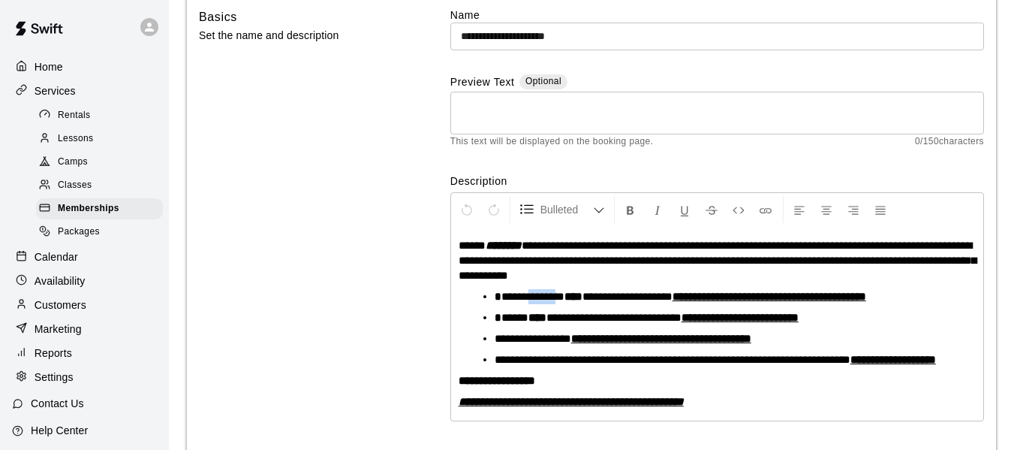
drag, startPoint x: 531, startPoint y: 296, endPoint x: 566, endPoint y: 296, distance: 35.3
click at [565, 296] on span "**********" at bounding box center [533, 296] width 63 height 11
drag, startPoint x: 571, startPoint y: 296, endPoint x: 535, endPoint y: 296, distance: 36.8
click at [535, 296] on span "**********" at bounding box center [533, 296] width 63 height 11
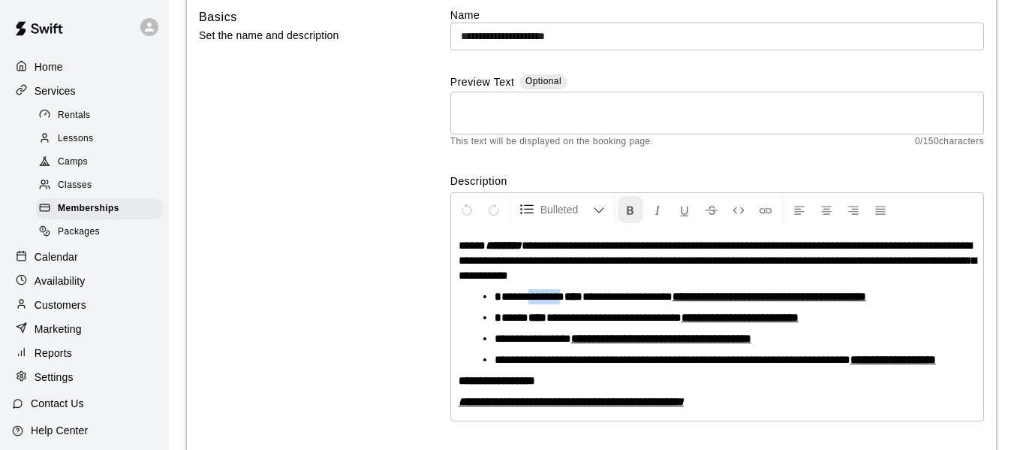
click at [625, 211] on icon "Format Bold" at bounding box center [631, 210] width 14 height 14
drag, startPoint x: 577, startPoint y: 295, endPoint x: 598, endPoint y: 295, distance: 21.0
click at [585, 295] on strong "****" at bounding box center [576, 296] width 18 height 11
click at [631, 224] on div "Bulleted List" at bounding box center [717, 209] width 532 height 33
click at [631, 217] on icon "Format Bold" at bounding box center [631, 210] width 14 height 14
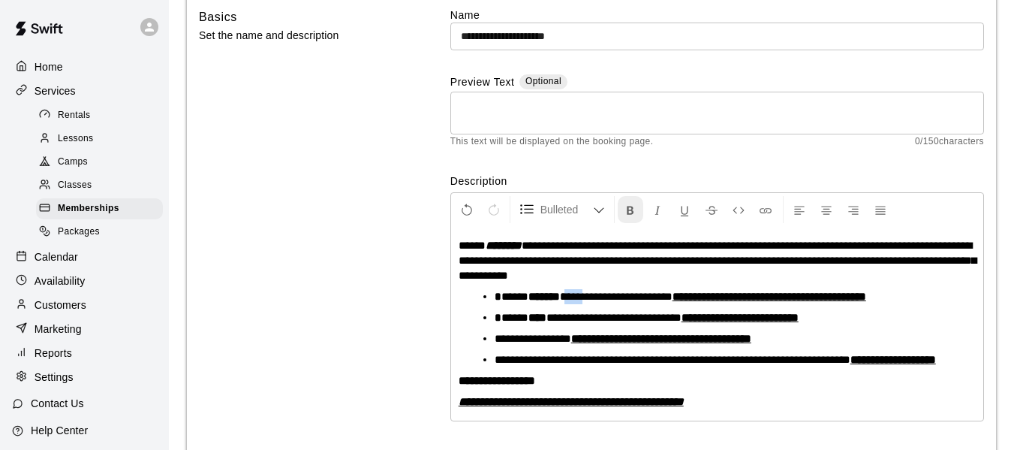
click at [631, 217] on icon "Format Bold" at bounding box center [631, 210] width 14 height 14
click at [917, 336] on li "**********" at bounding box center [723, 338] width 457 height 15
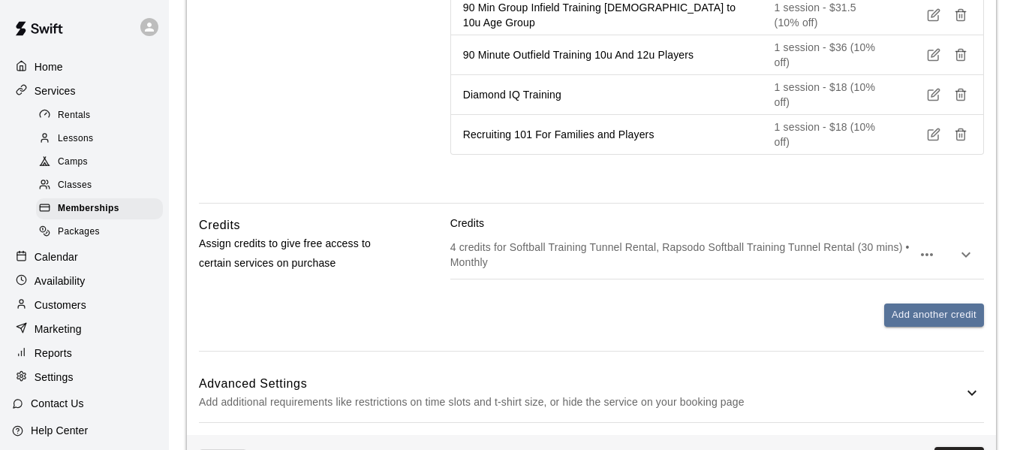
scroll to position [1747, 0]
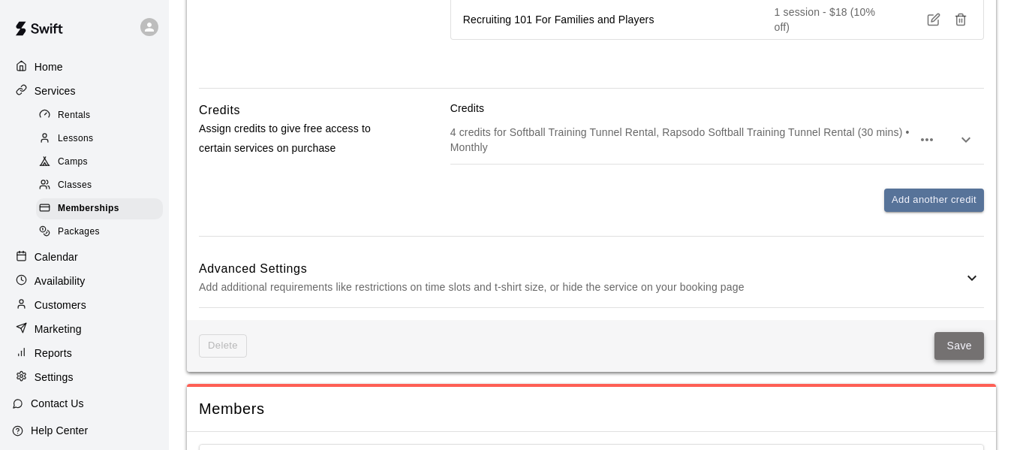
click at [951, 332] on button "Save" at bounding box center [960, 346] width 50 height 28
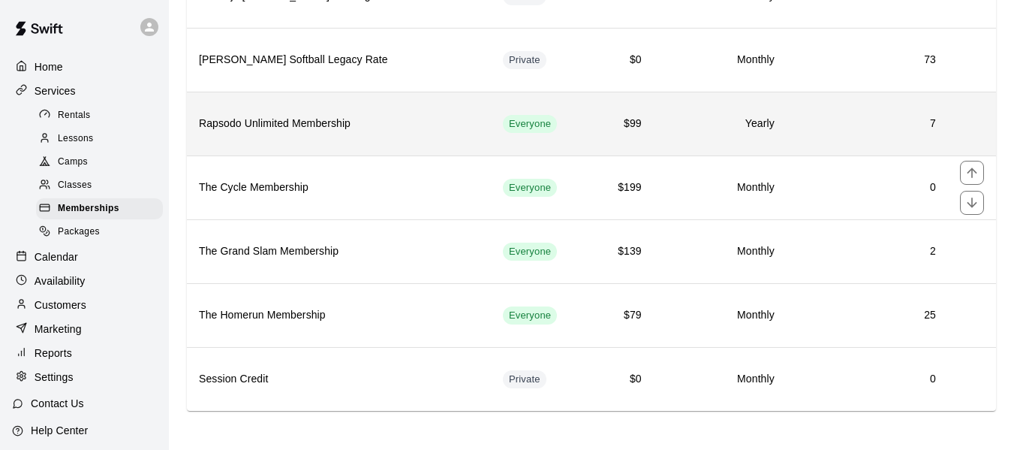
scroll to position [190, 0]
